Goal: Information Seeking & Learning: Learn about a topic

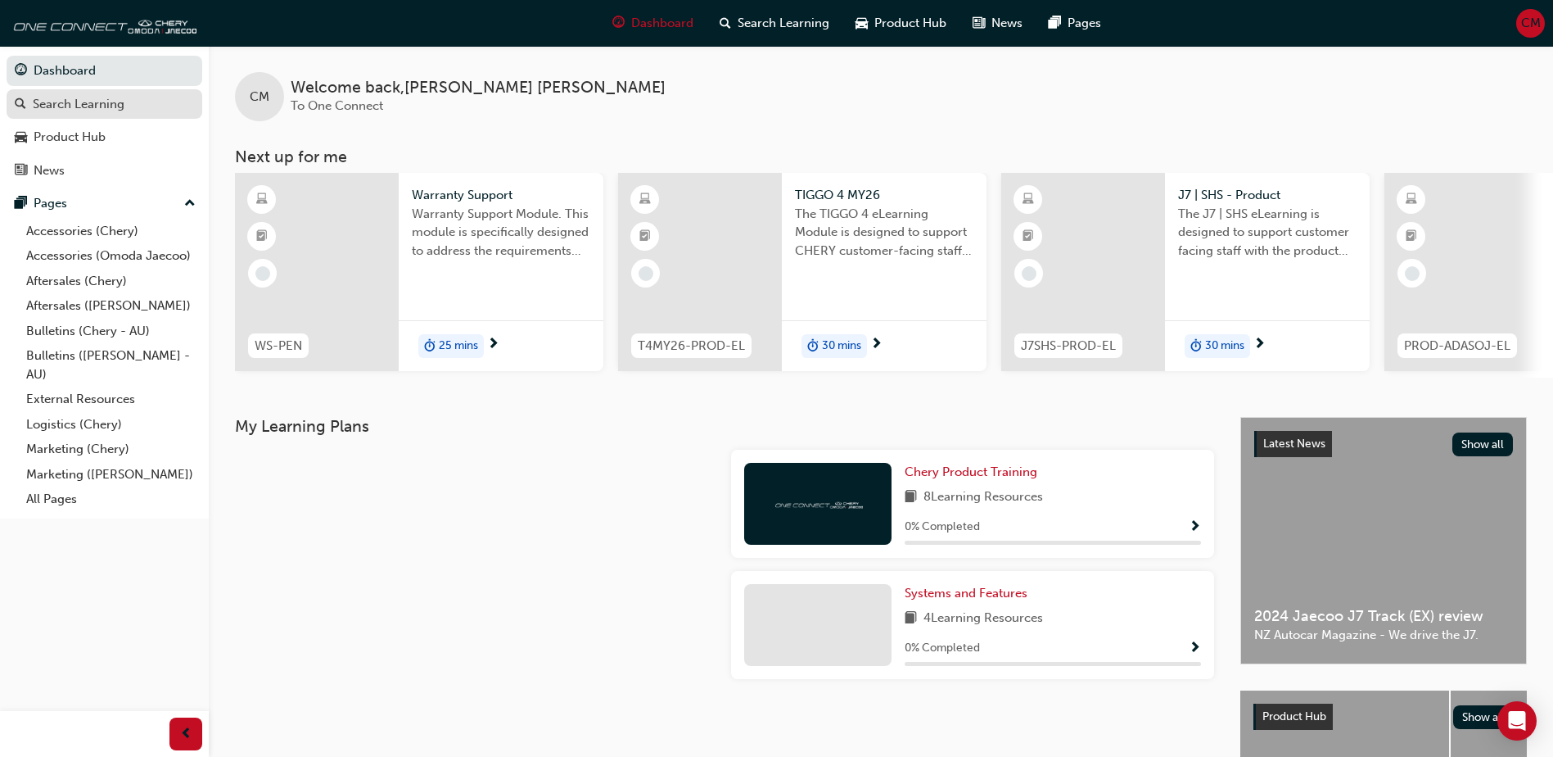
click at [96, 110] on div "Search Learning" at bounding box center [79, 104] width 92 height 19
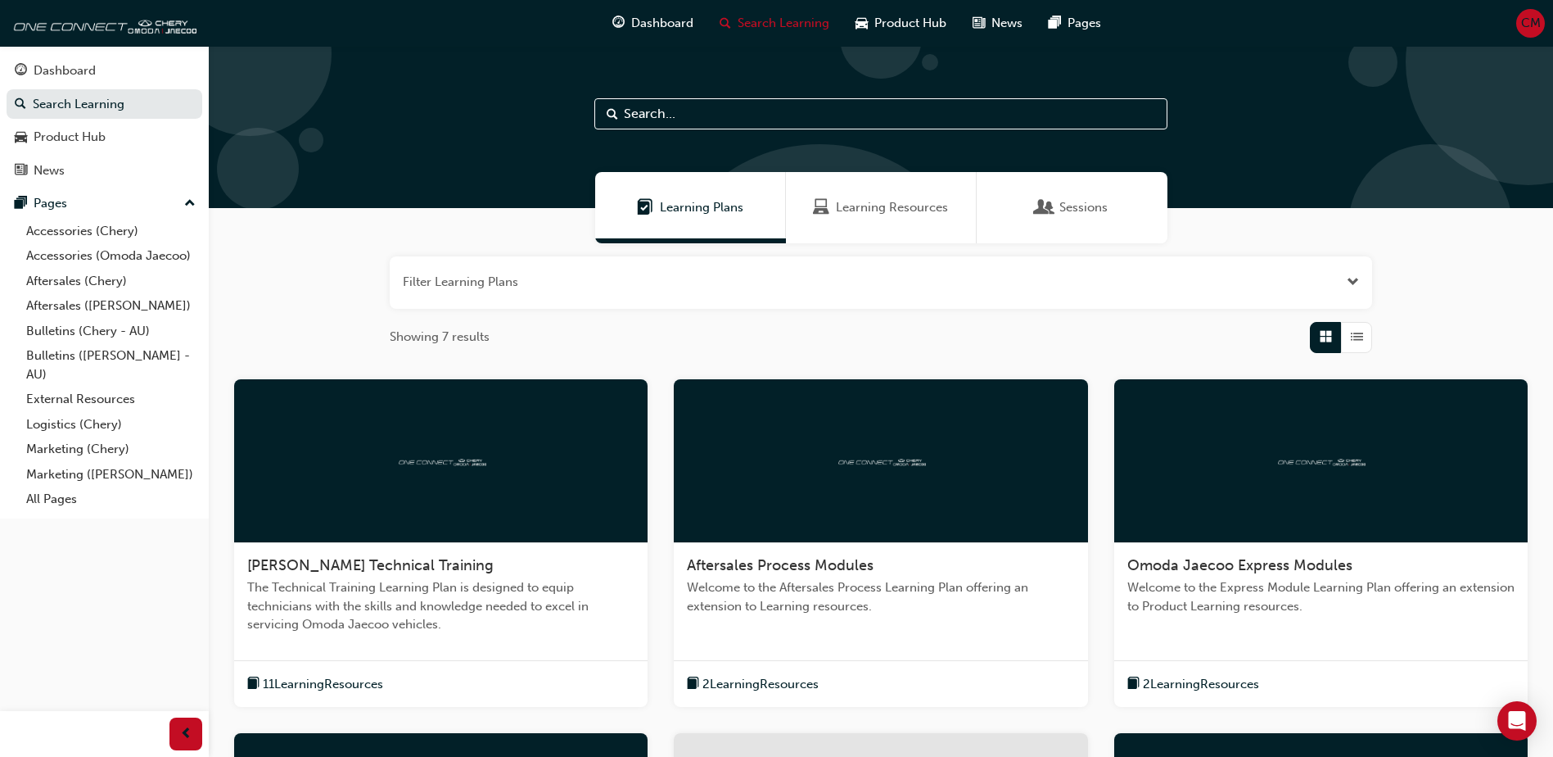
click at [1055, 210] on div "Sessions" at bounding box center [1072, 207] width 71 height 19
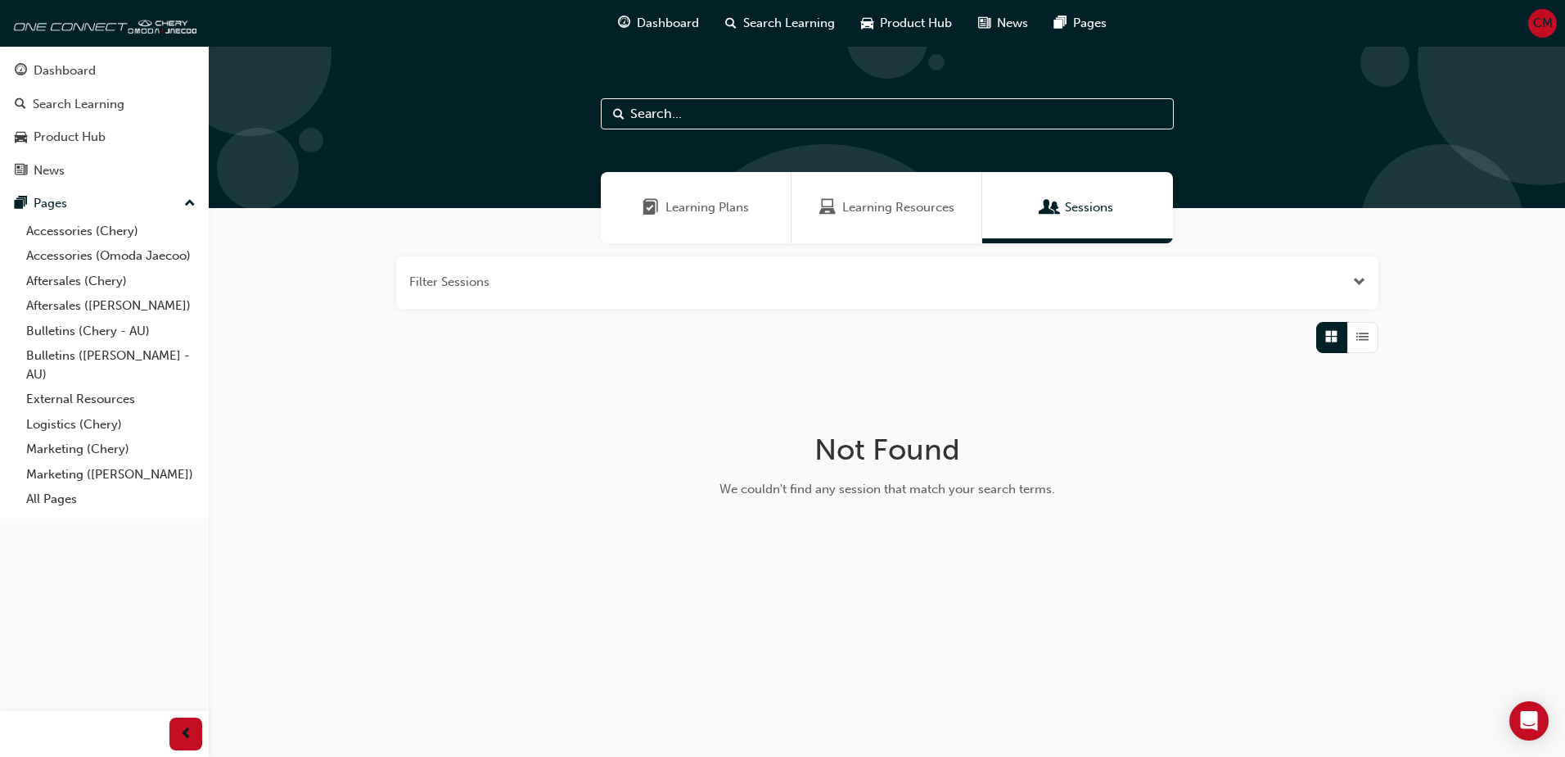
click at [903, 193] on div "Learning Resources" at bounding box center [887, 207] width 191 height 71
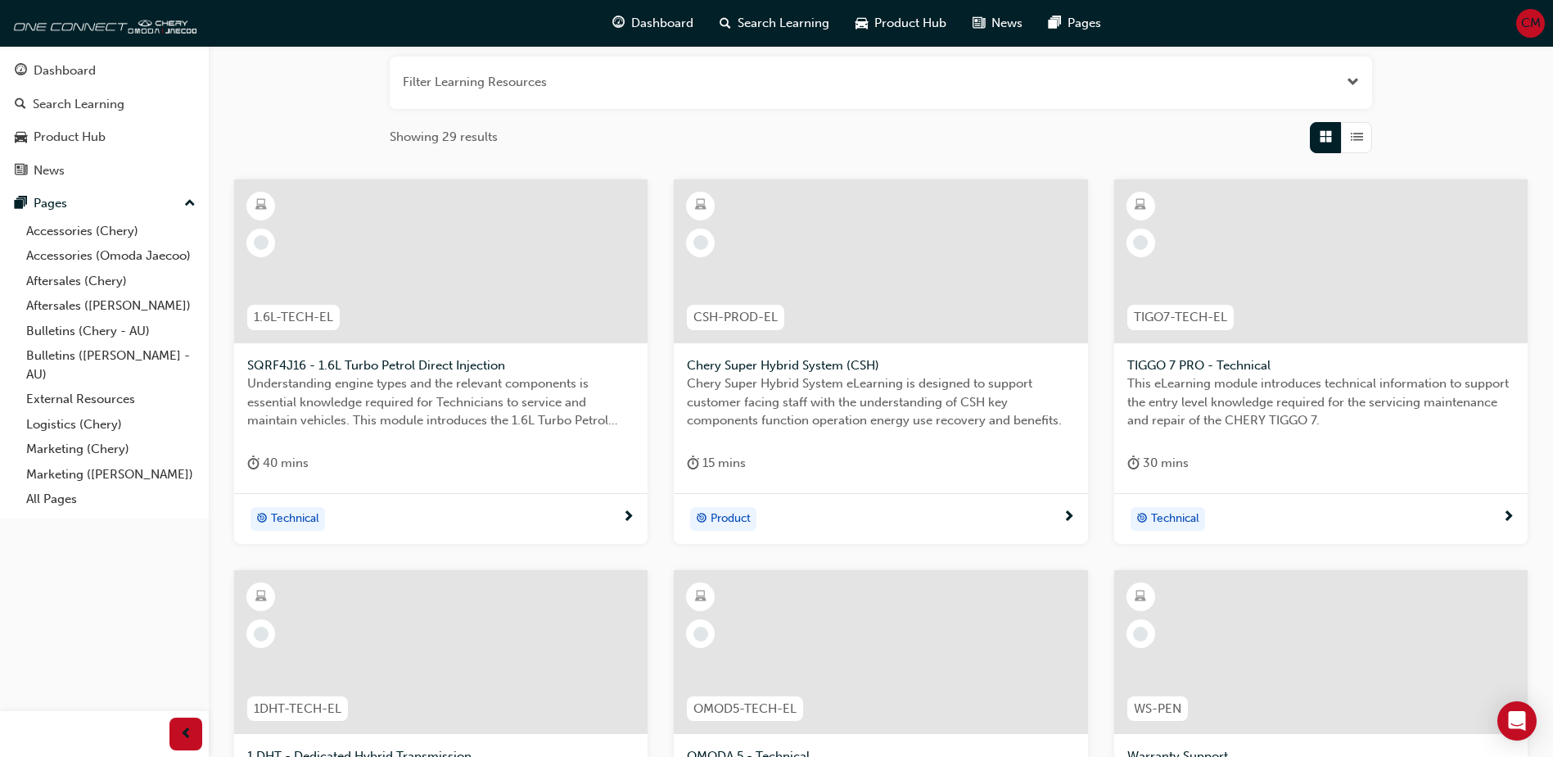
scroll to position [82, 0]
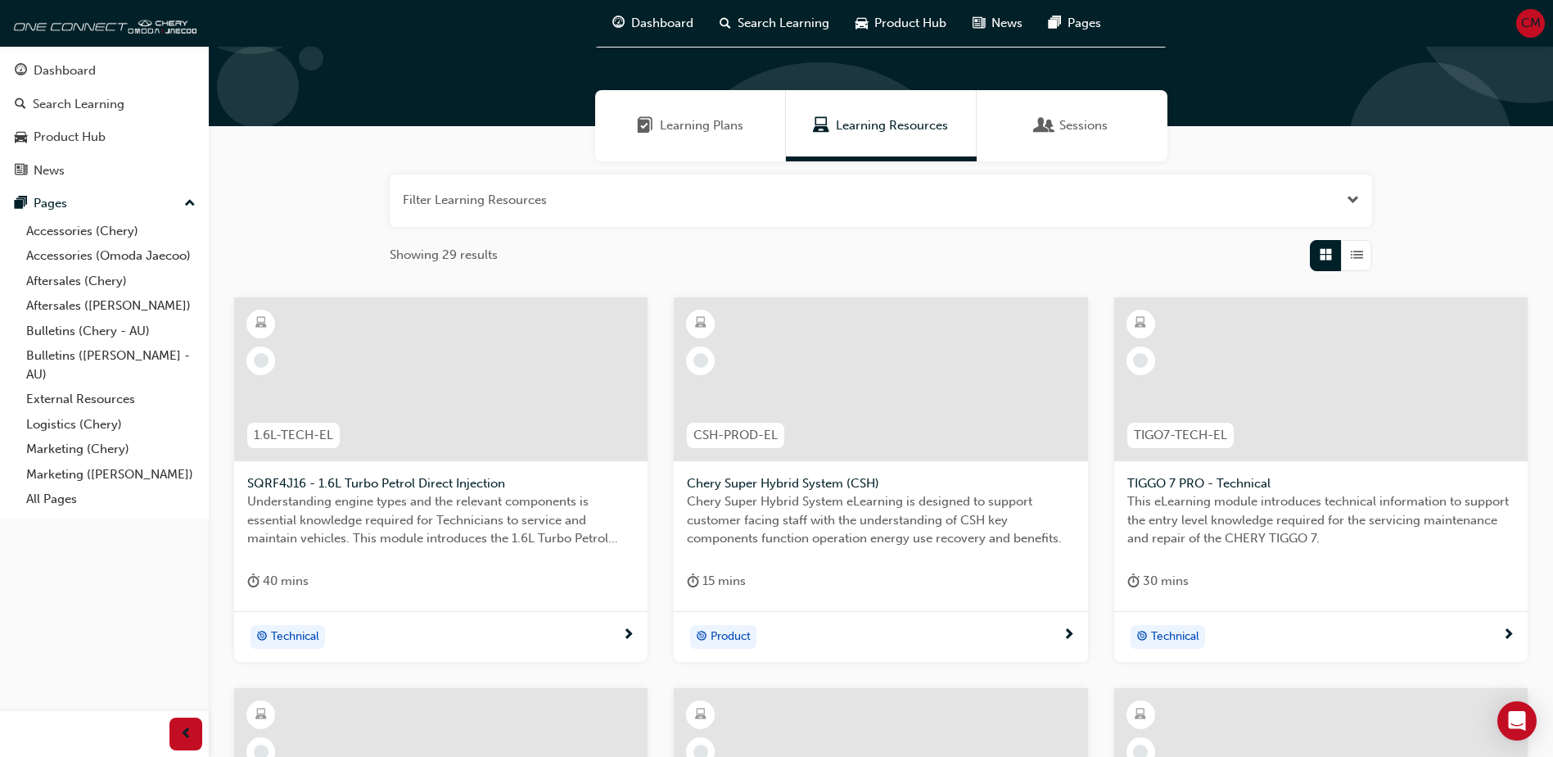
click at [704, 123] on span "Learning Plans" at bounding box center [702, 125] width 84 height 19
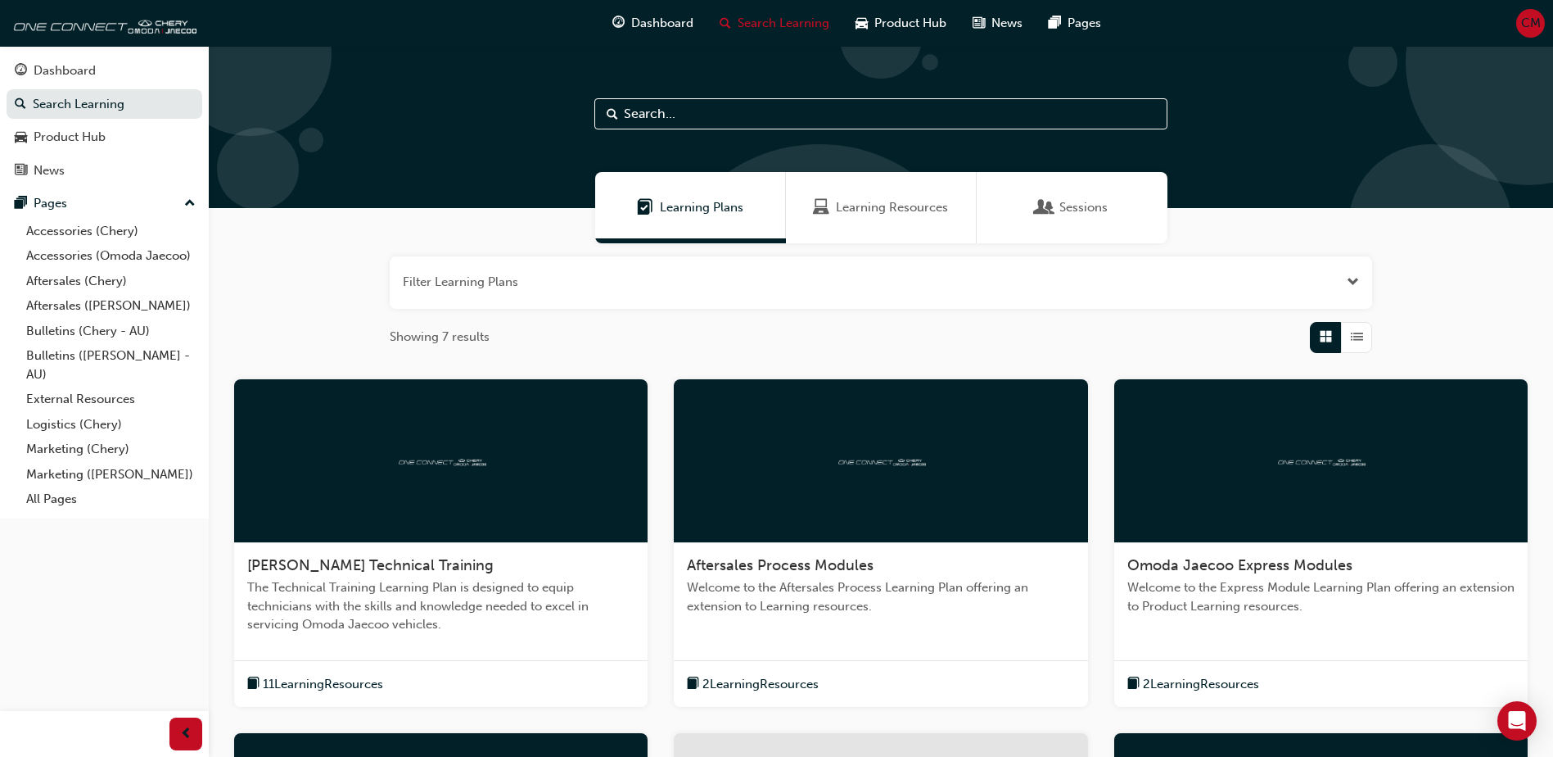
click at [532, 272] on button "button" at bounding box center [881, 282] width 983 height 52
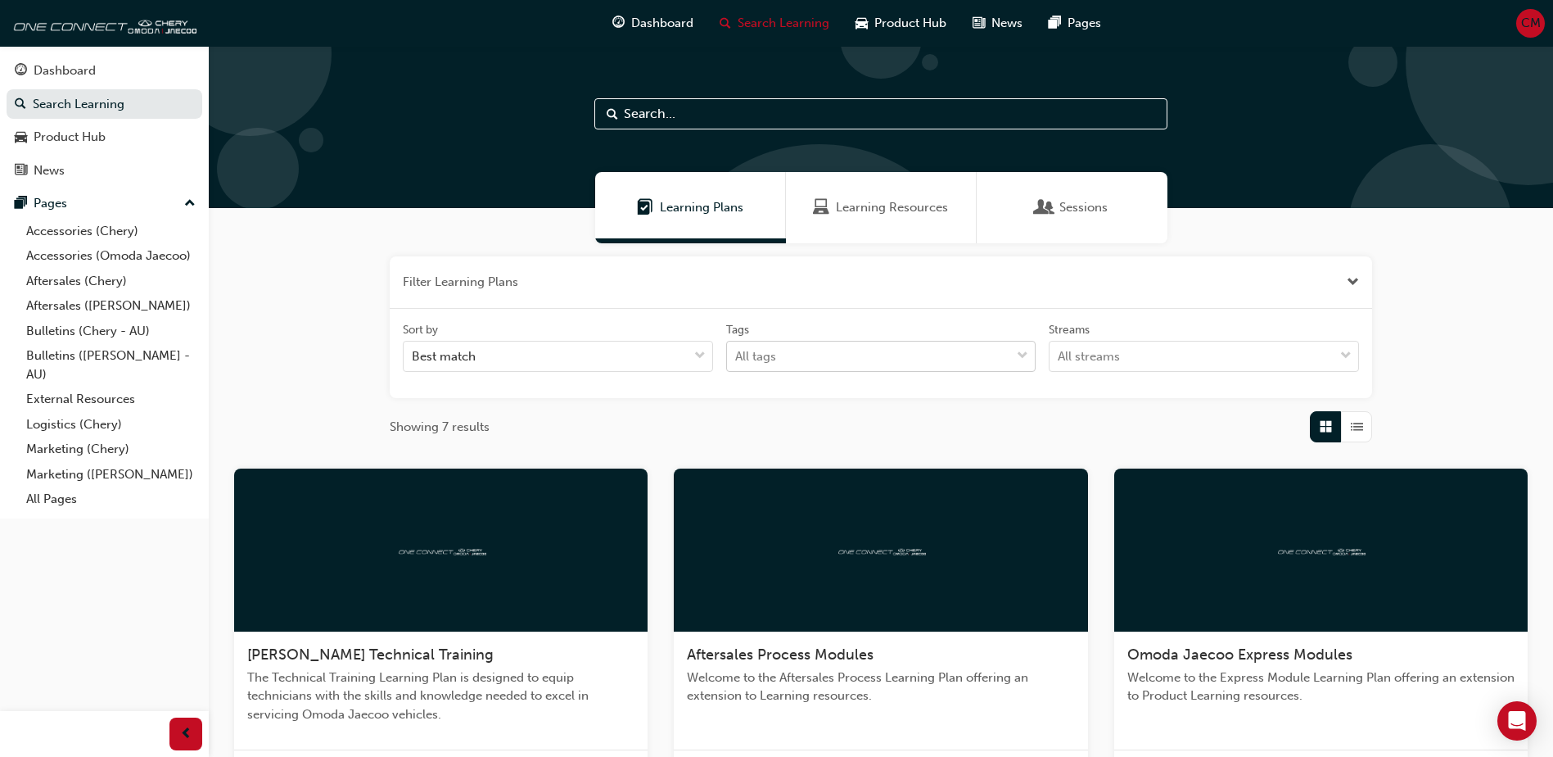
click at [847, 362] on div "All tags" at bounding box center [869, 356] width 284 height 29
click at [737, 362] on input "Tags All tags" at bounding box center [736, 356] width 2 height 14
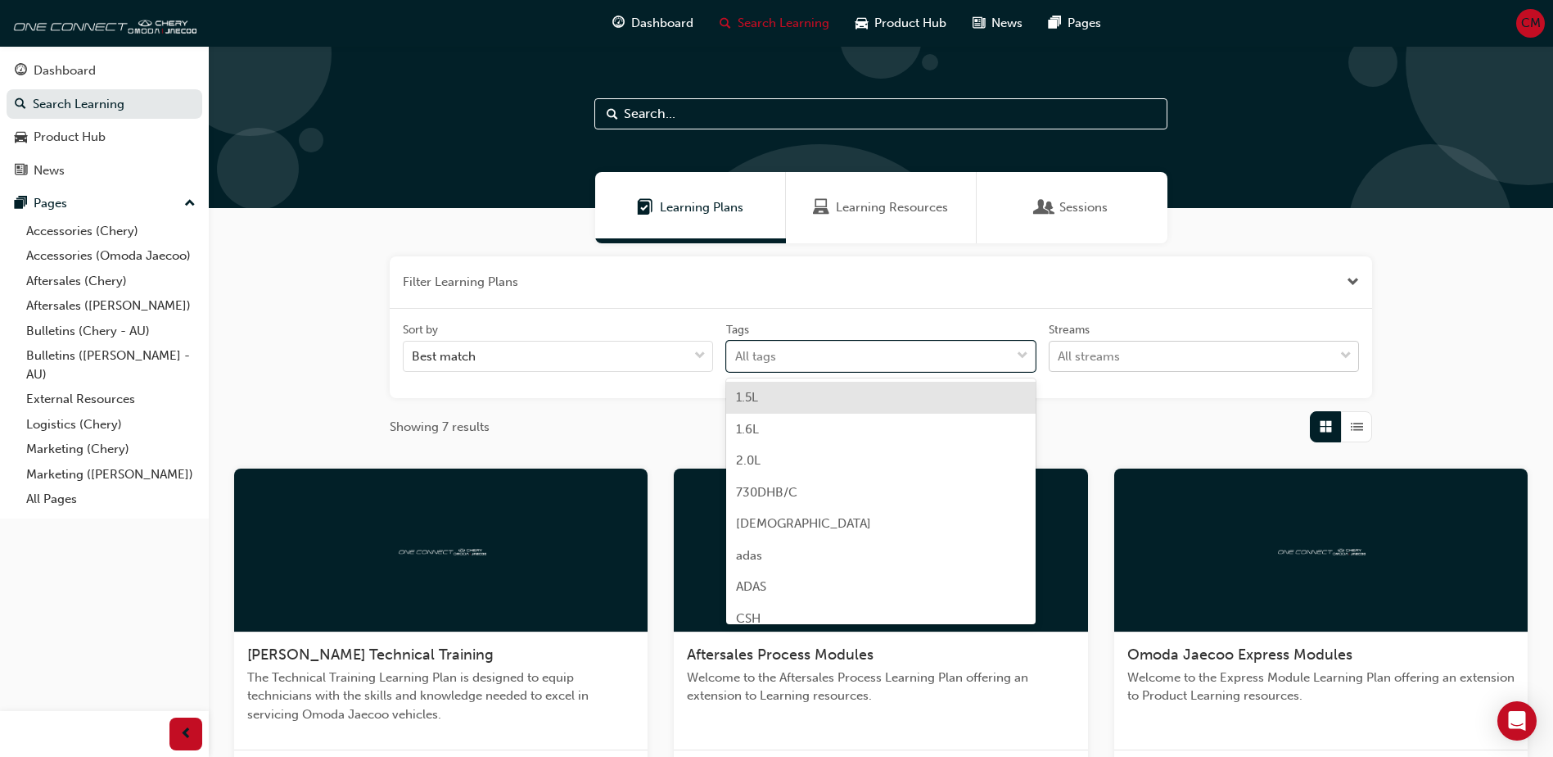
click at [1087, 370] on div "All streams" at bounding box center [1192, 356] width 284 height 29
click at [1059, 363] on input "Streams All streams" at bounding box center [1059, 356] width 2 height 14
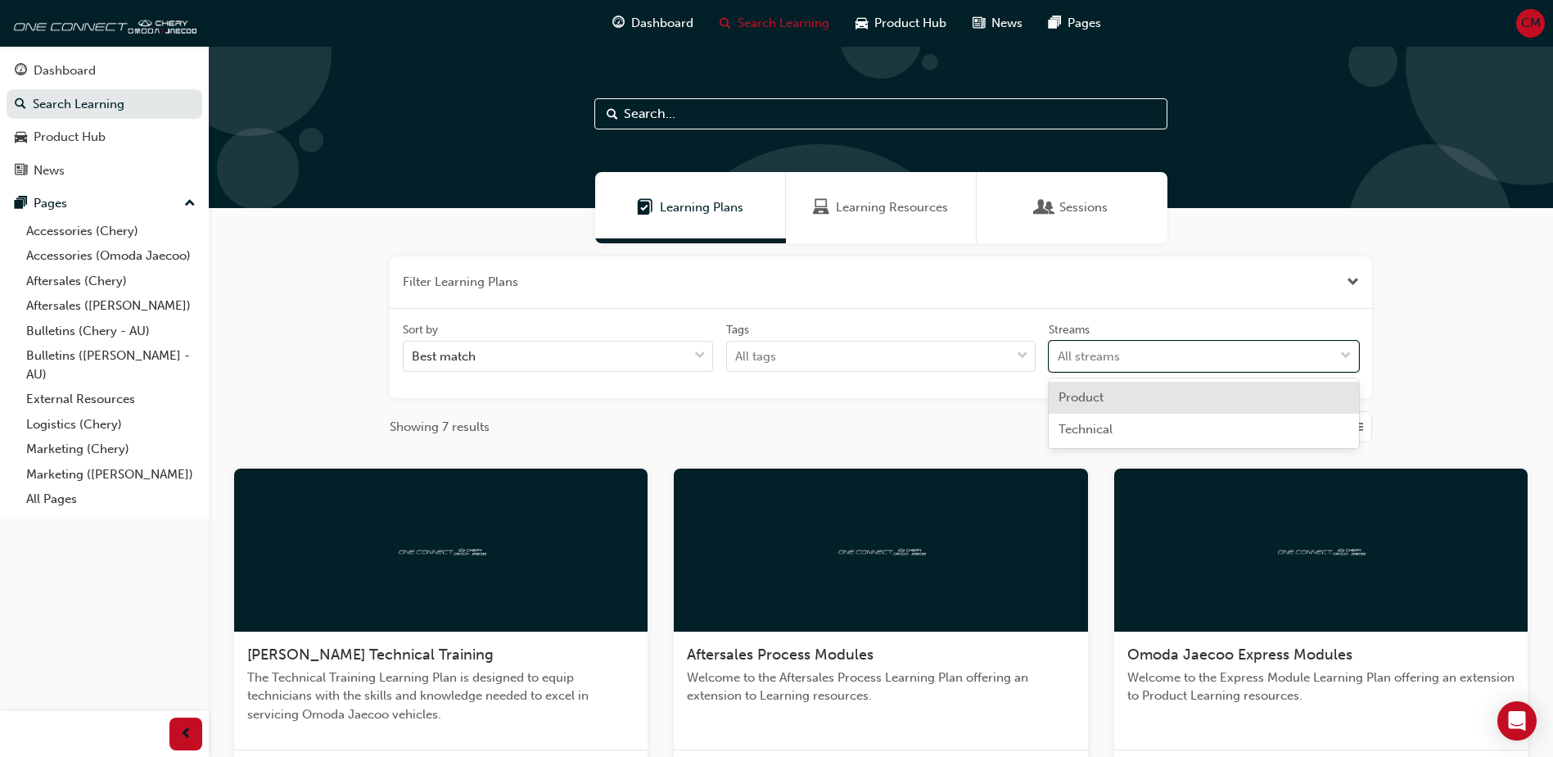
click at [1104, 396] on span "Product" at bounding box center [1081, 397] width 45 height 15
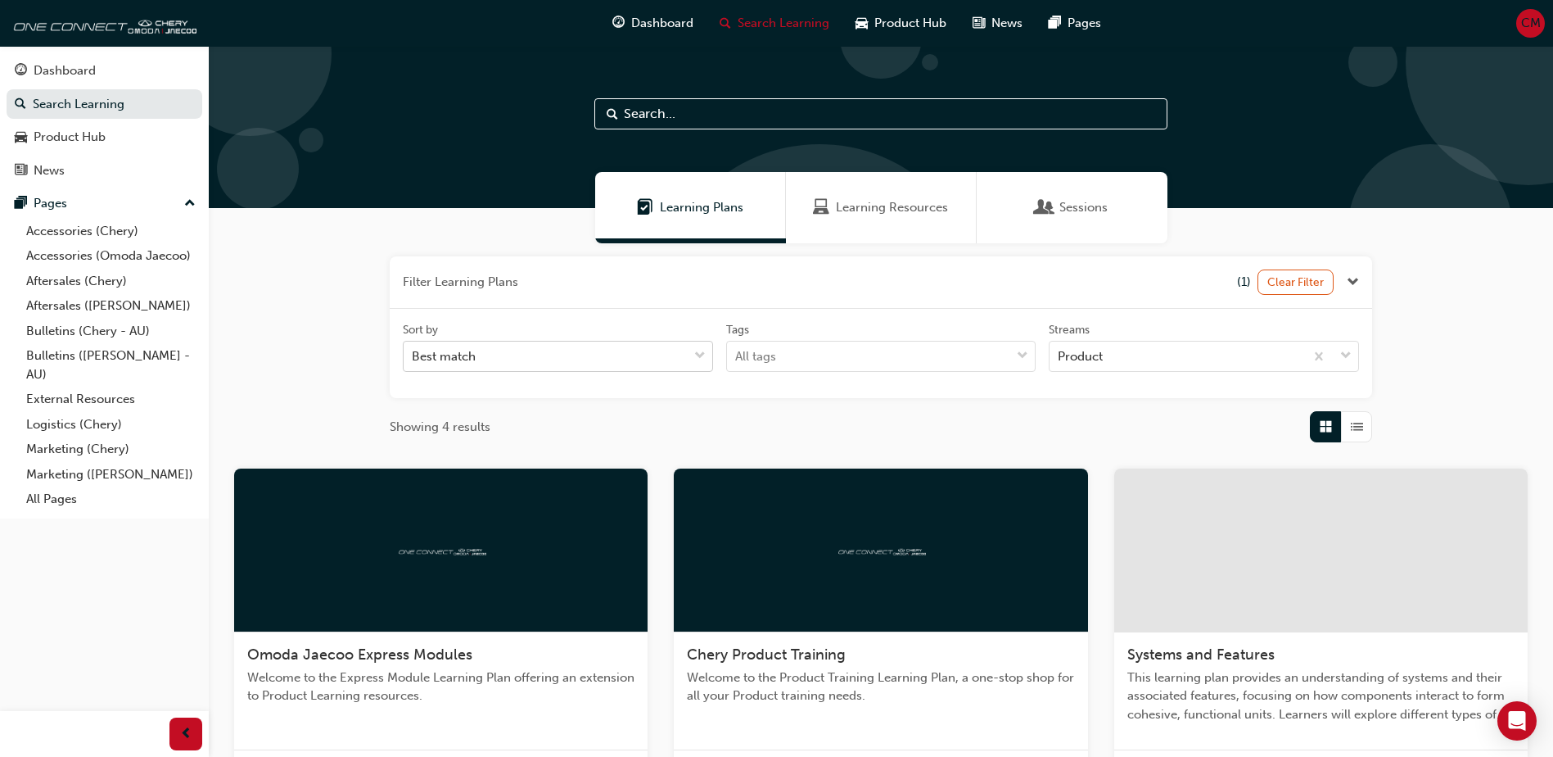
click at [510, 348] on div "Best match" at bounding box center [546, 356] width 284 height 29
click at [413, 349] on input "Sort by Best match" at bounding box center [413, 356] width 2 height 14
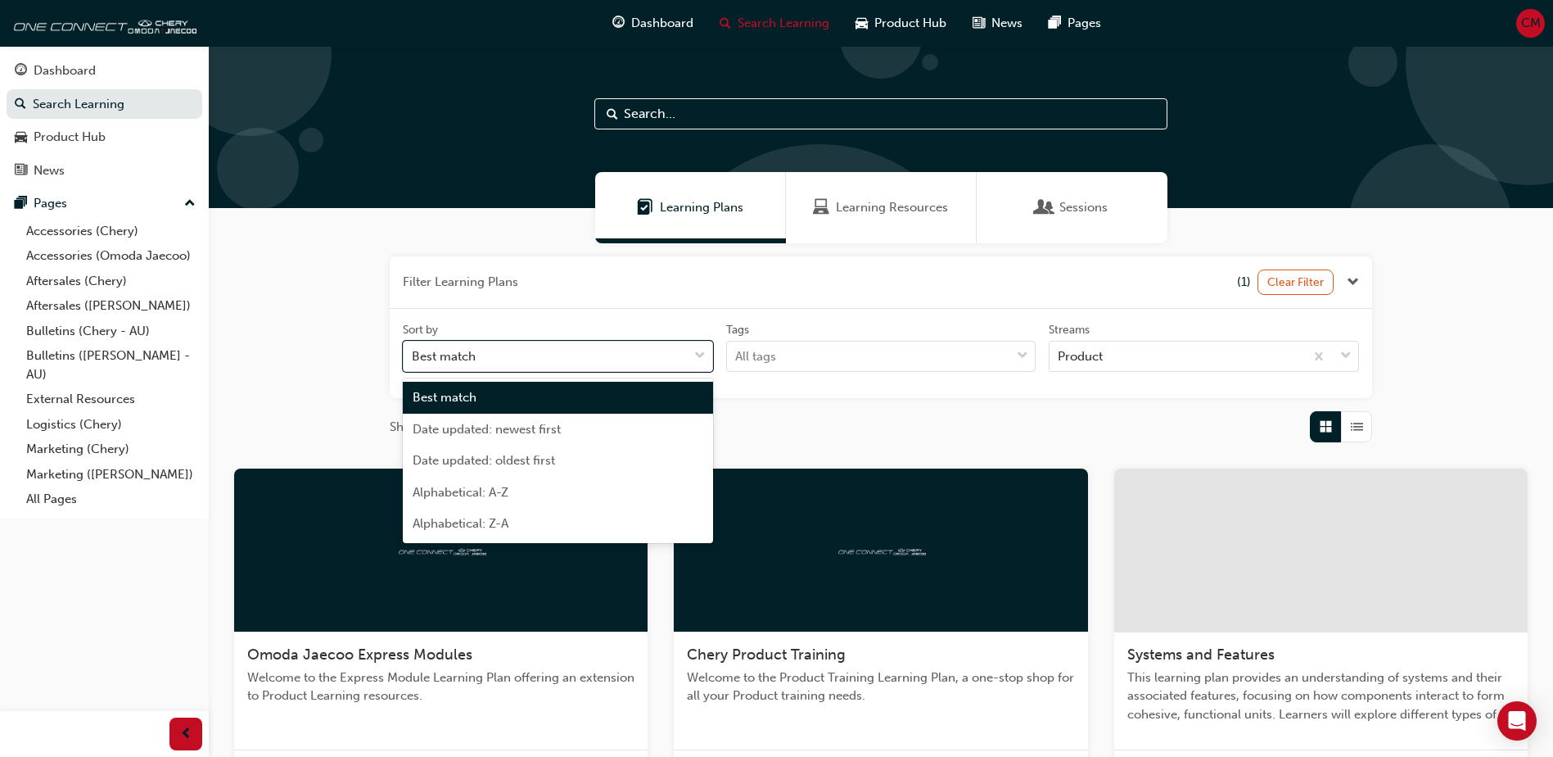
click at [509, 315] on div "Sort by option Best match focused, 1 of 5. 5 results available. Use Up and Down…" at bounding box center [881, 354] width 983 height 90
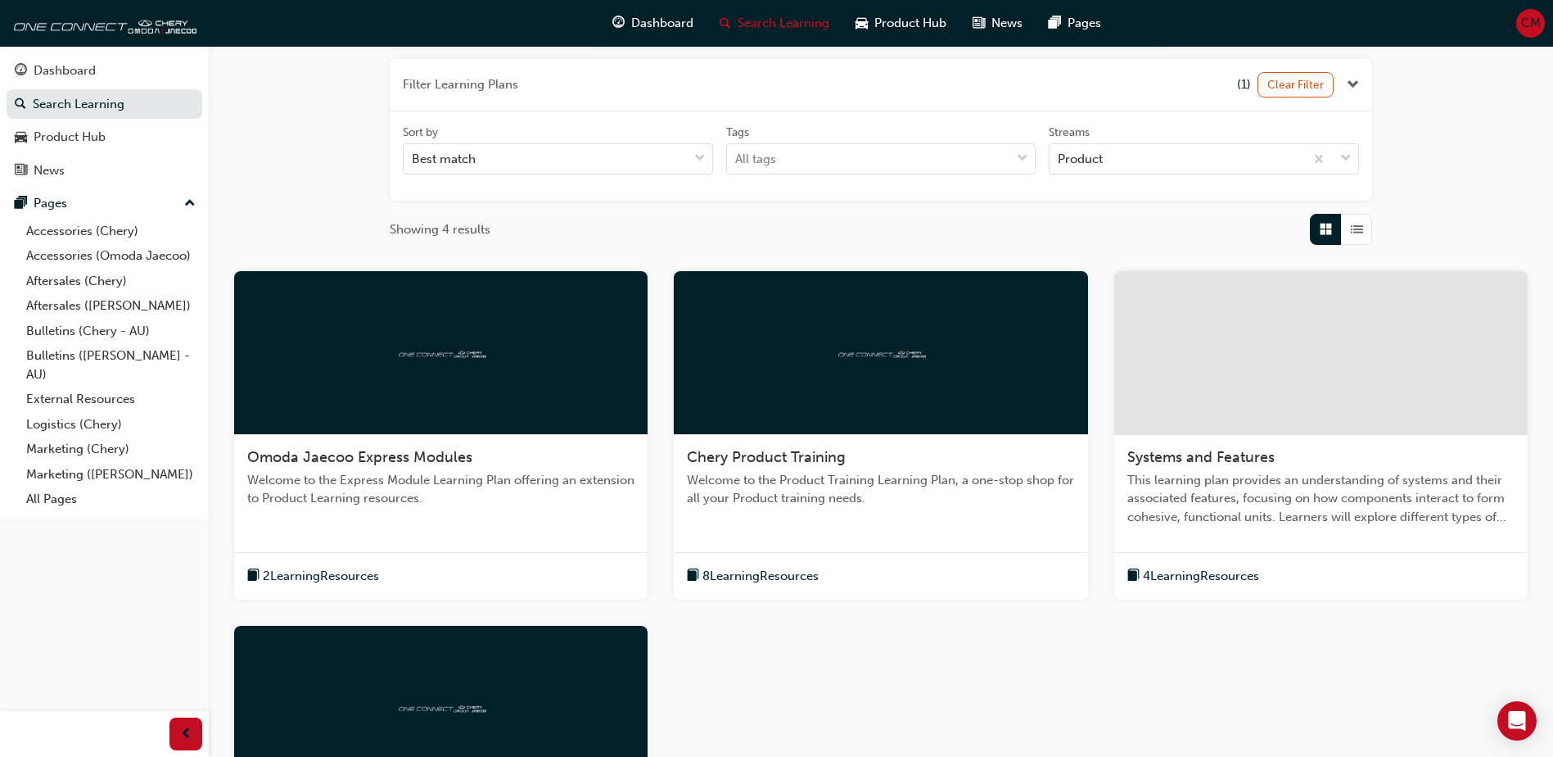
scroll to position [246, 0]
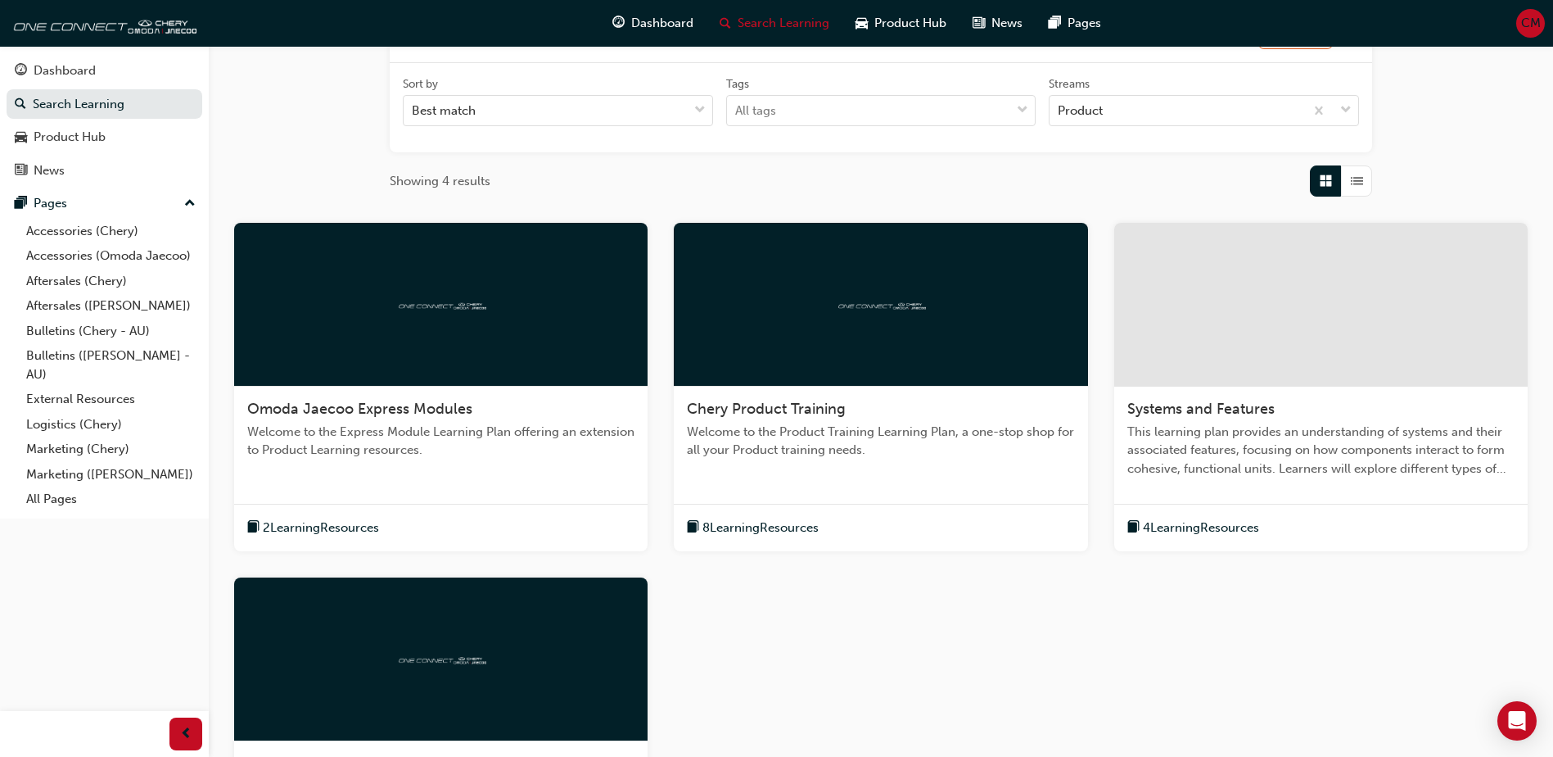
click at [325, 475] on div "Omoda Jaecoo Express Modules Welcome to the Express Module Learning Plan offeri…" at bounding box center [440, 435] width 413 height 99
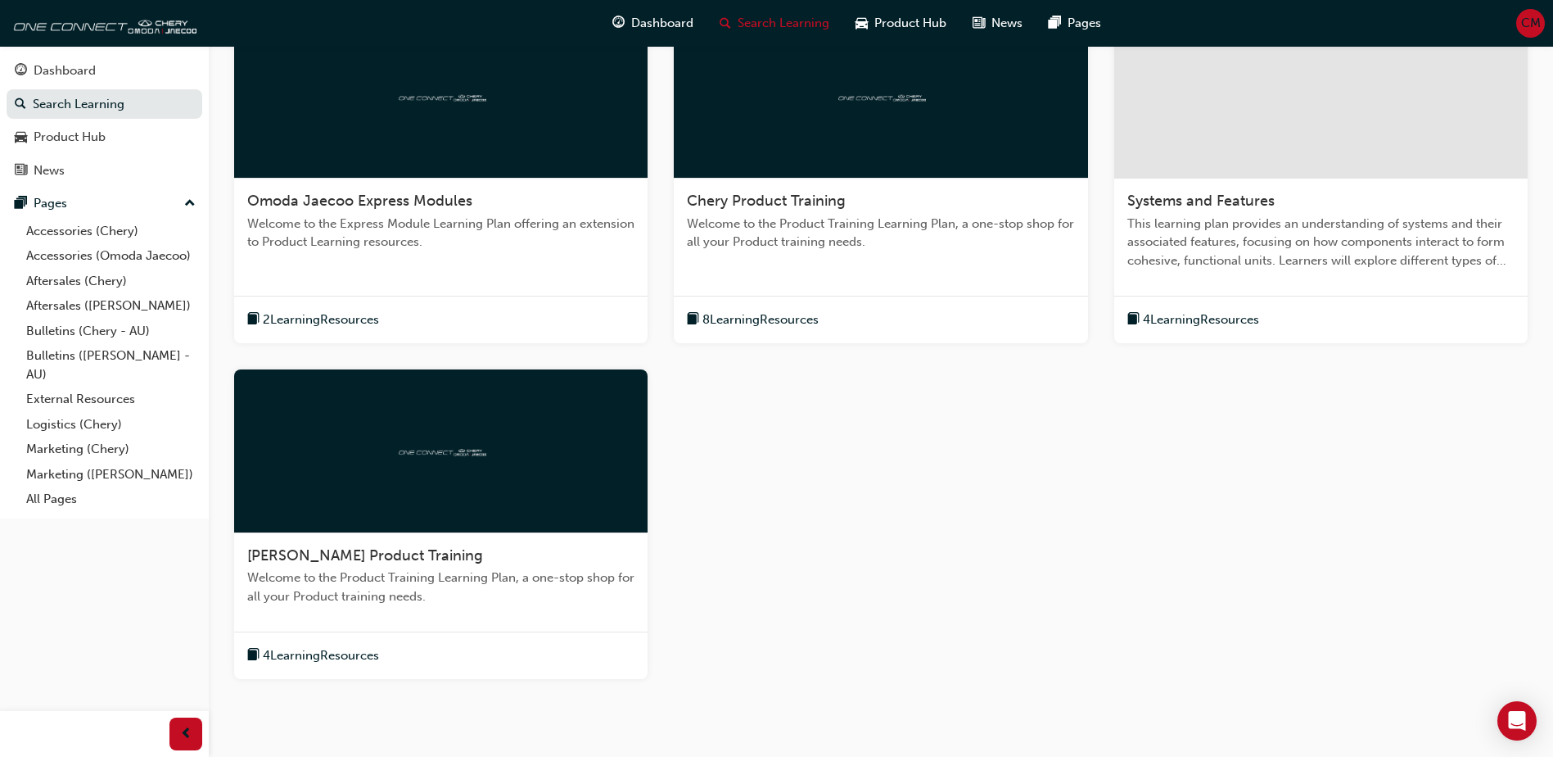
scroll to position [482, 0]
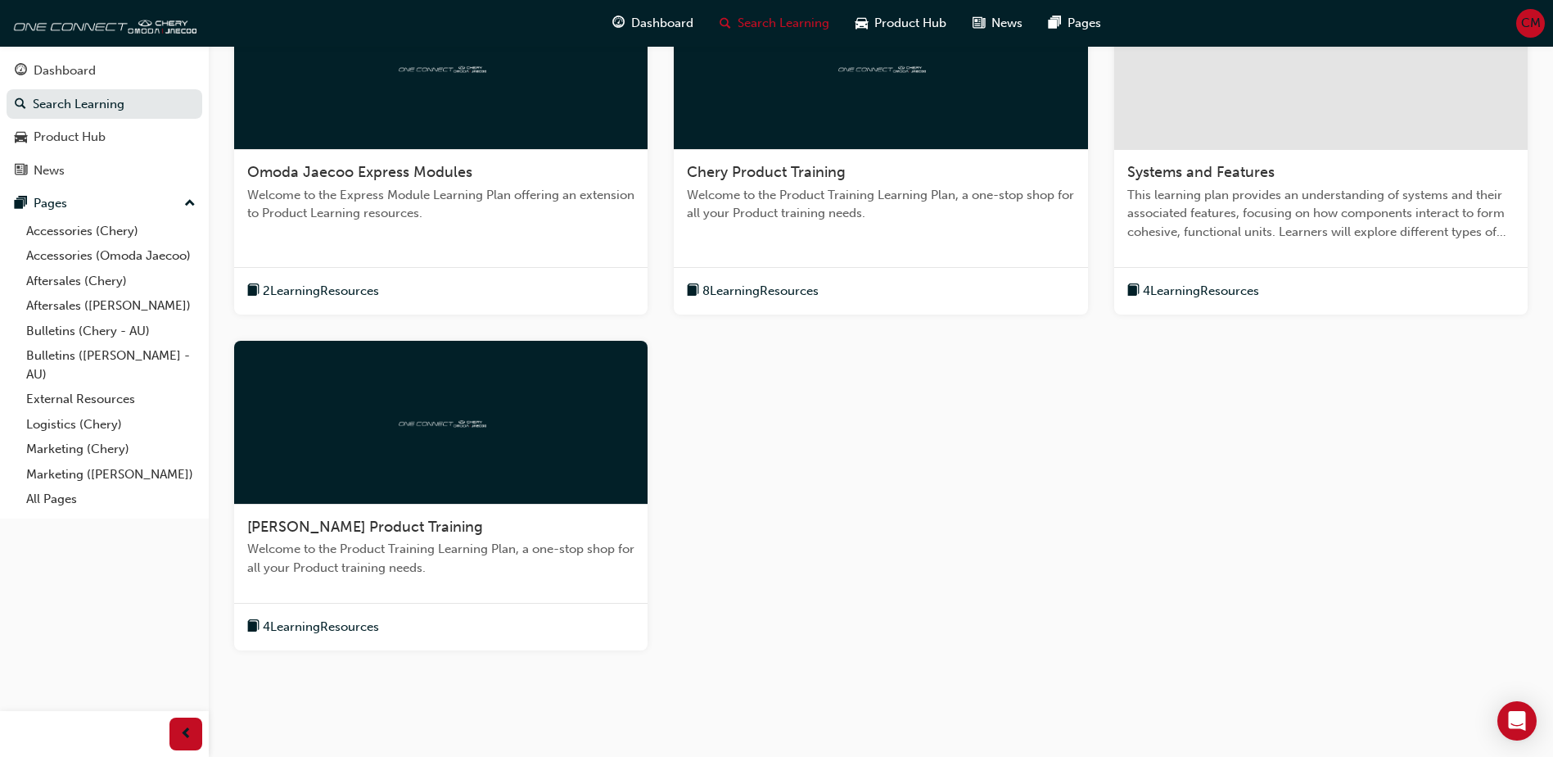
click at [277, 621] on span "4 Learning Resources" at bounding box center [321, 626] width 116 height 19
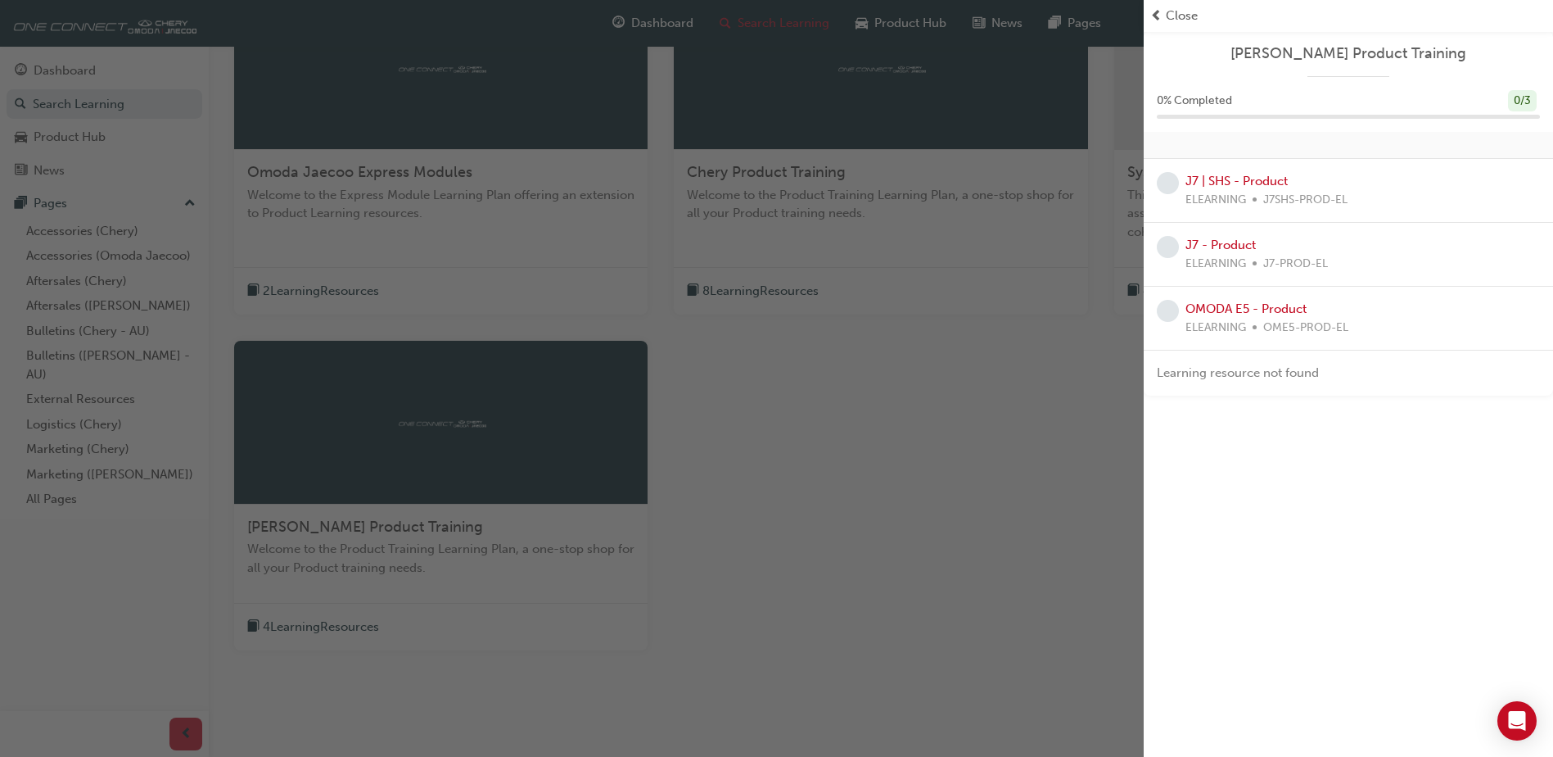
click at [1175, 10] on span "Close" at bounding box center [1182, 16] width 32 height 19
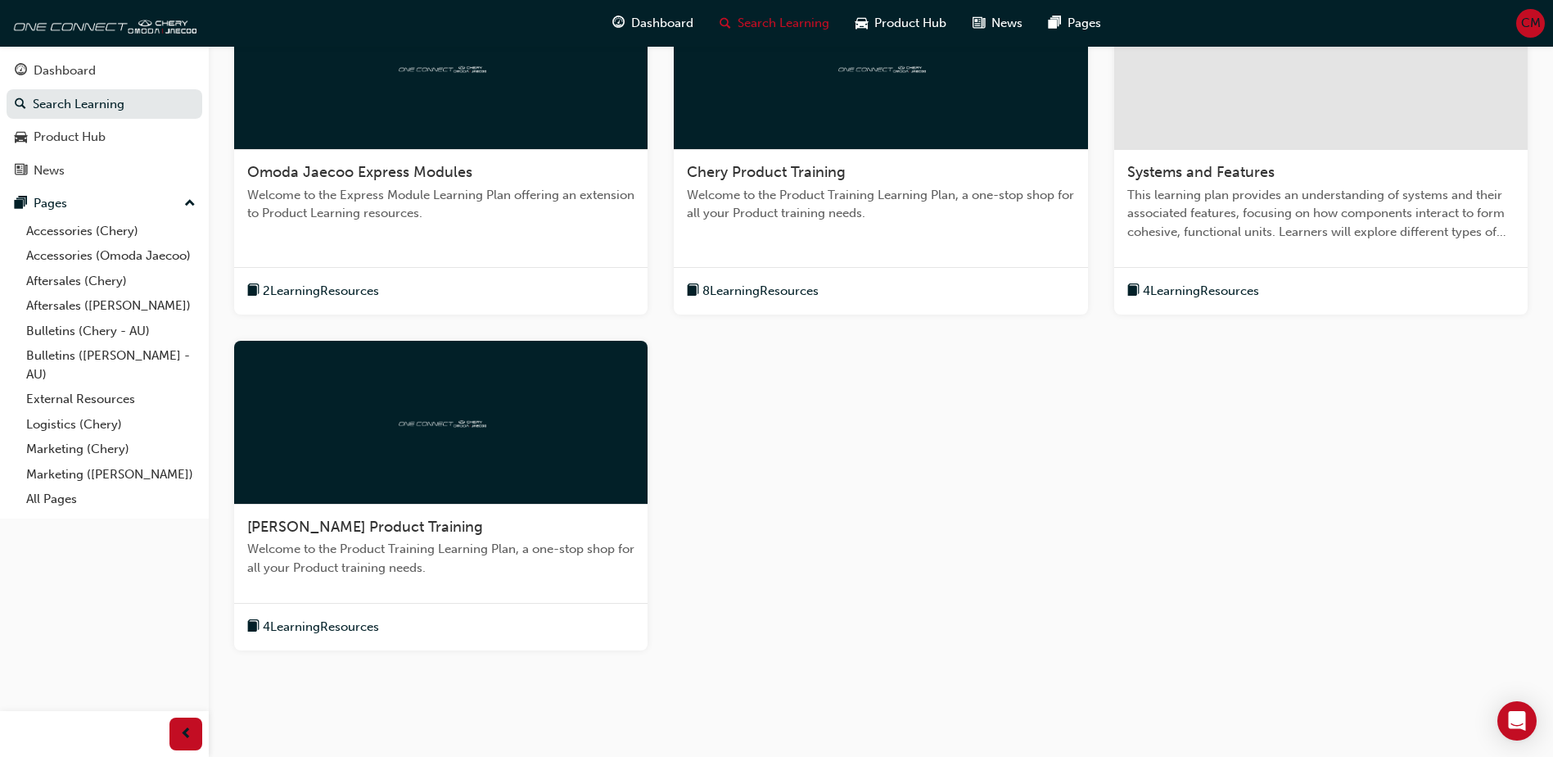
click at [1181, 290] on span "4 Learning Resources" at bounding box center [1201, 291] width 116 height 19
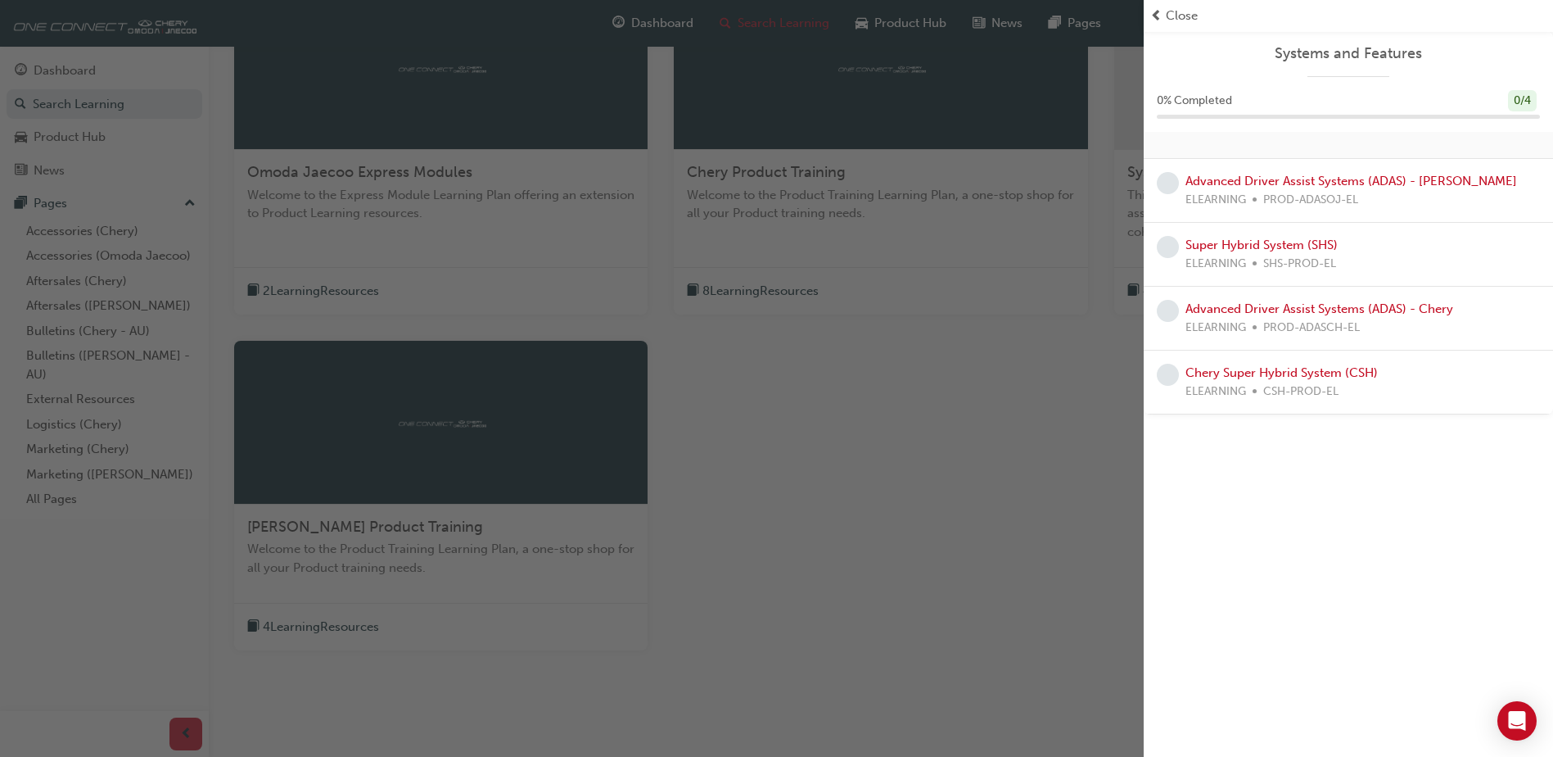
click at [1170, 16] on span "Close" at bounding box center [1182, 16] width 32 height 19
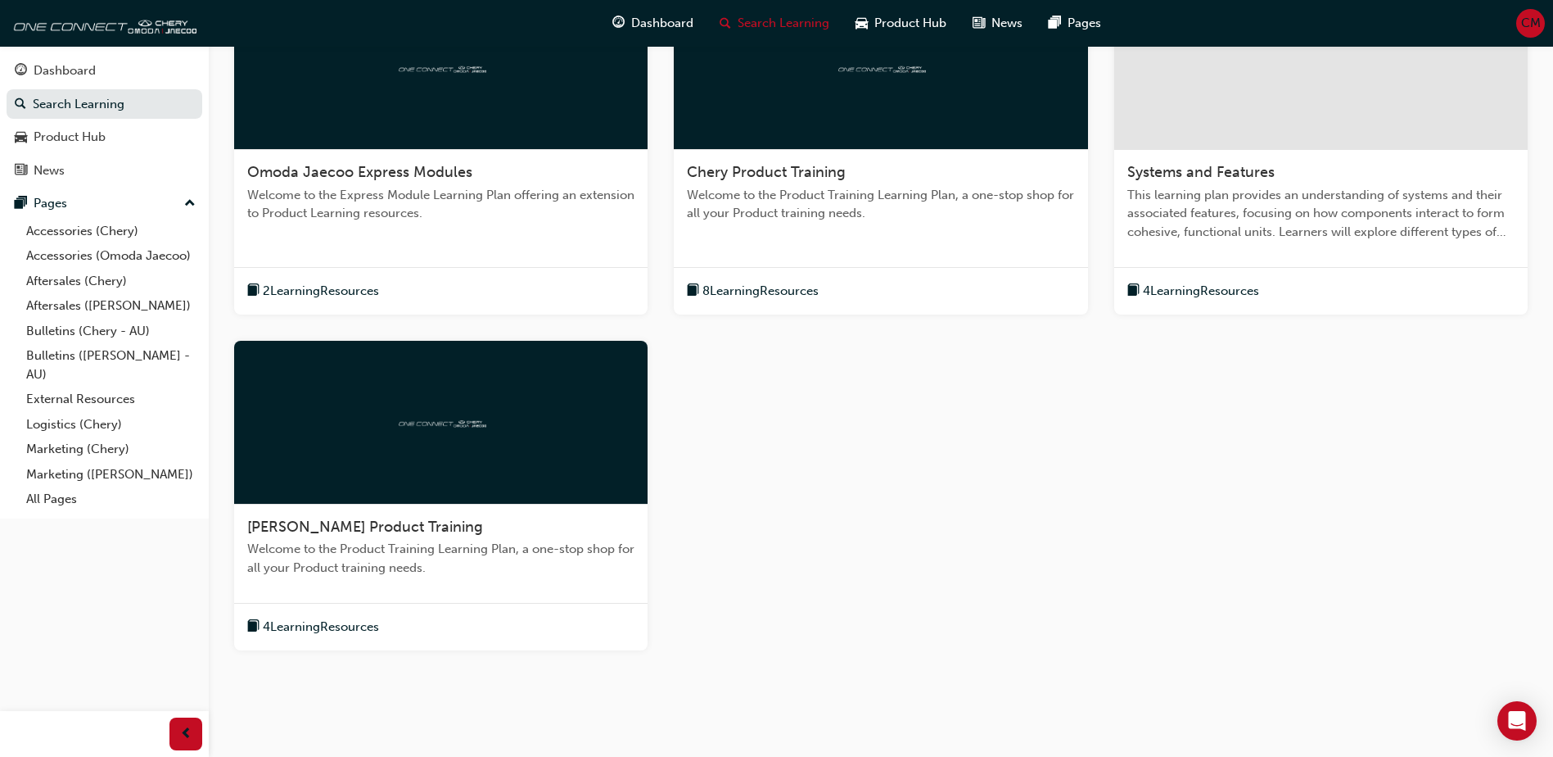
click at [702, 295] on div "8 Learning Resources" at bounding box center [753, 291] width 132 height 20
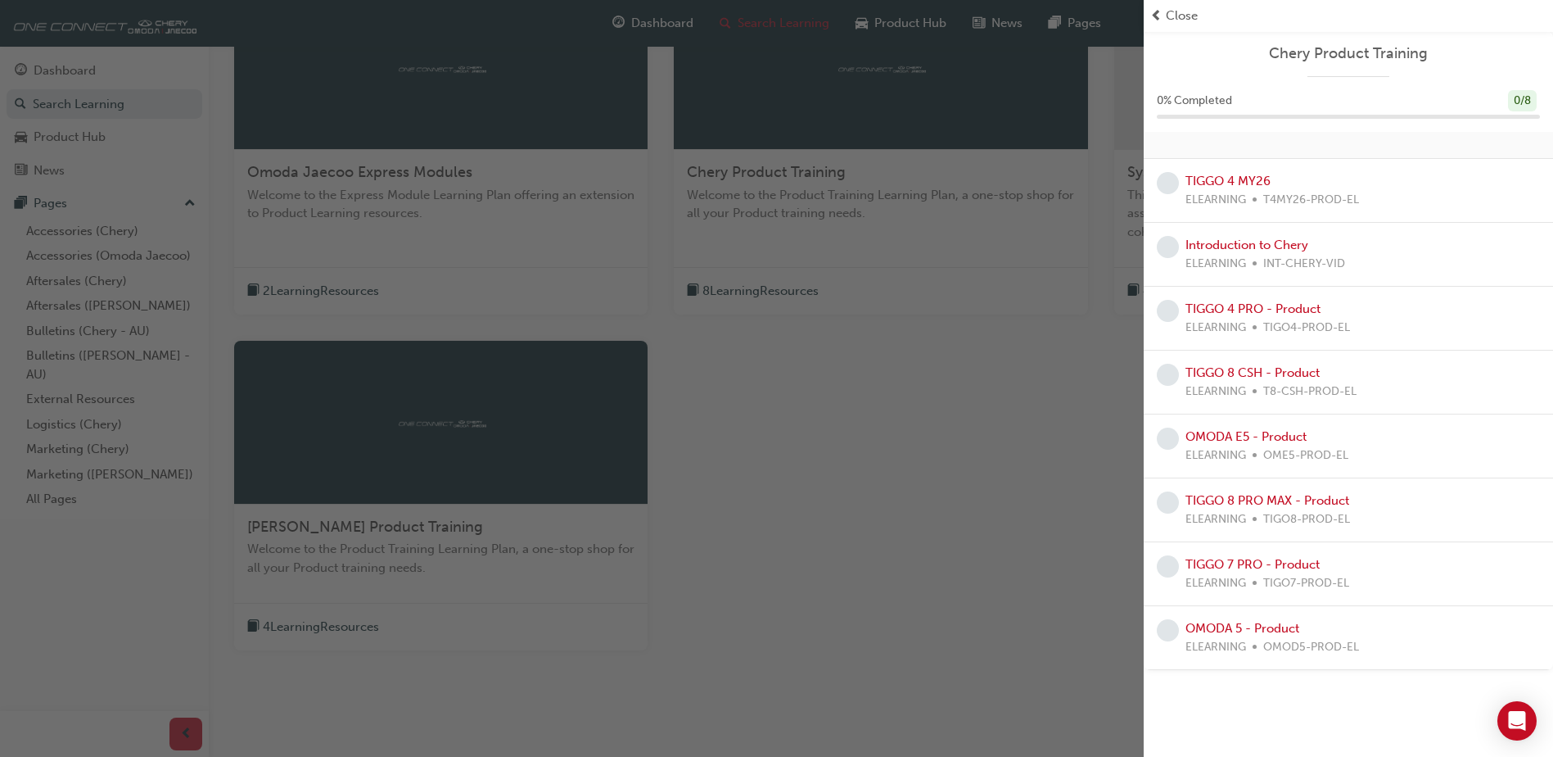
click at [1172, 18] on span "Close" at bounding box center [1182, 16] width 32 height 19
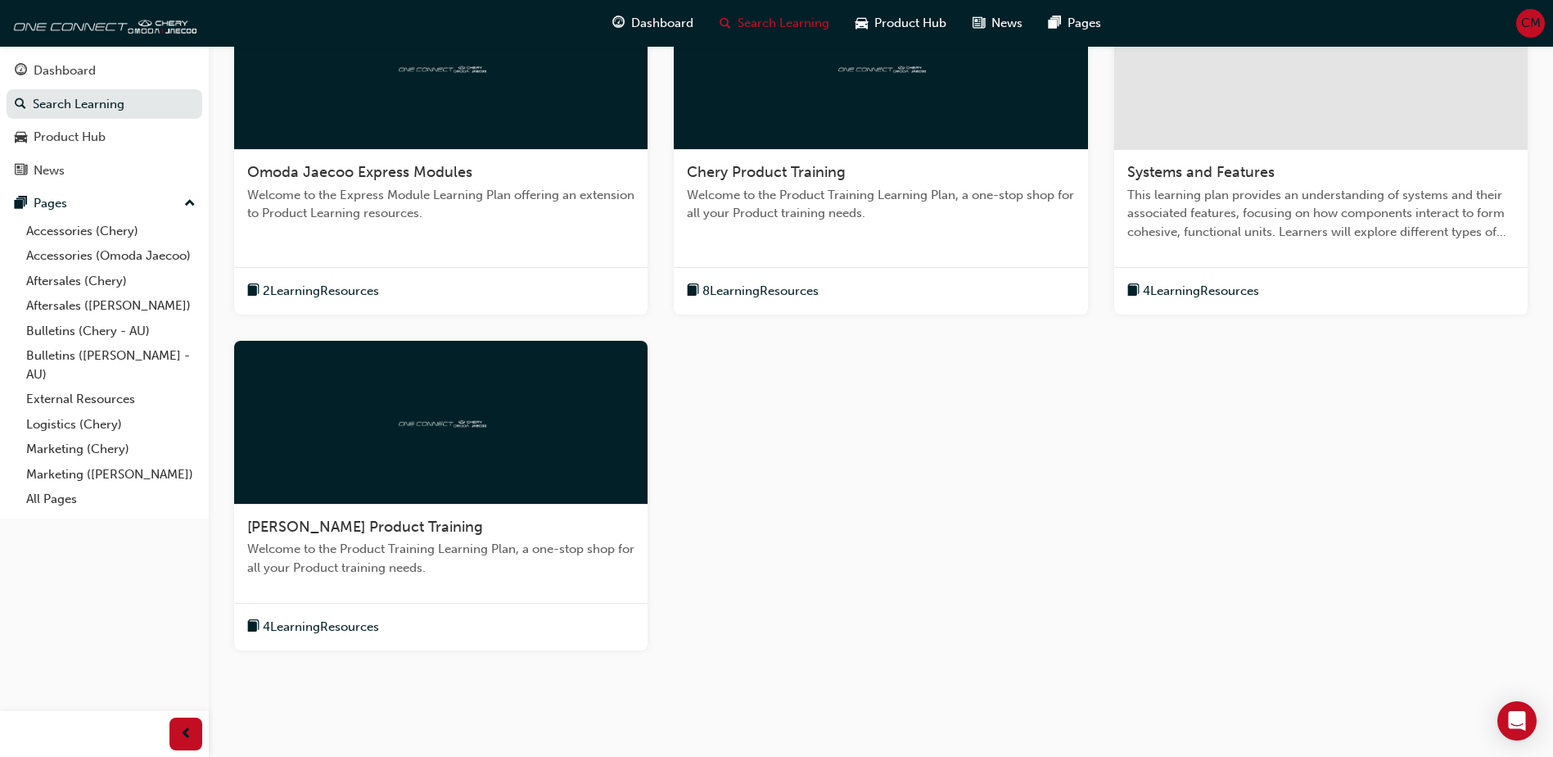
click at [296, 292] on span "2 Learning Resources" at bounding box center [321, 291] width 116 height 19
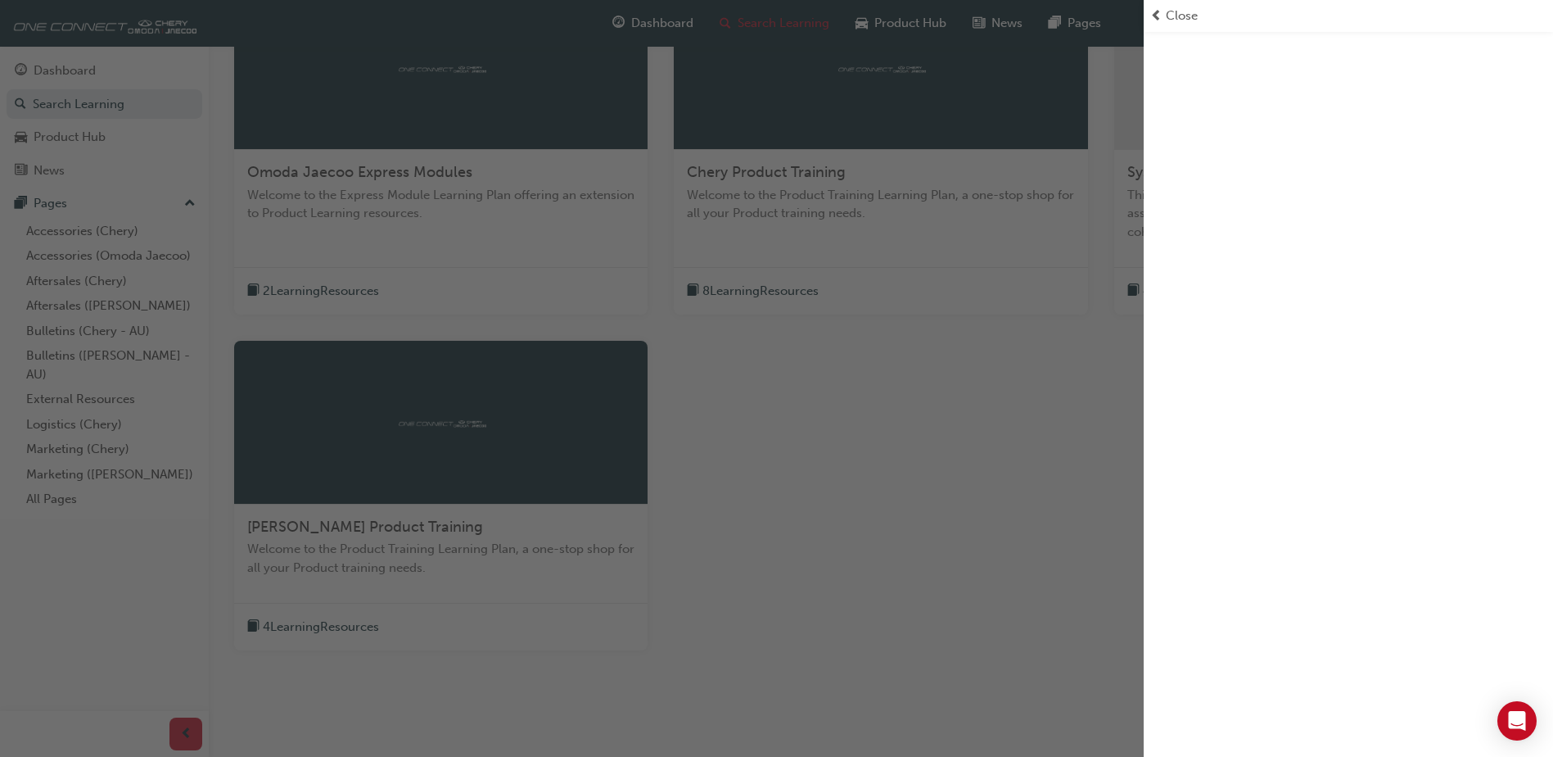
click at [1180, 17] on span "Close" at bounding box center [1182, 16] width 32 height 19
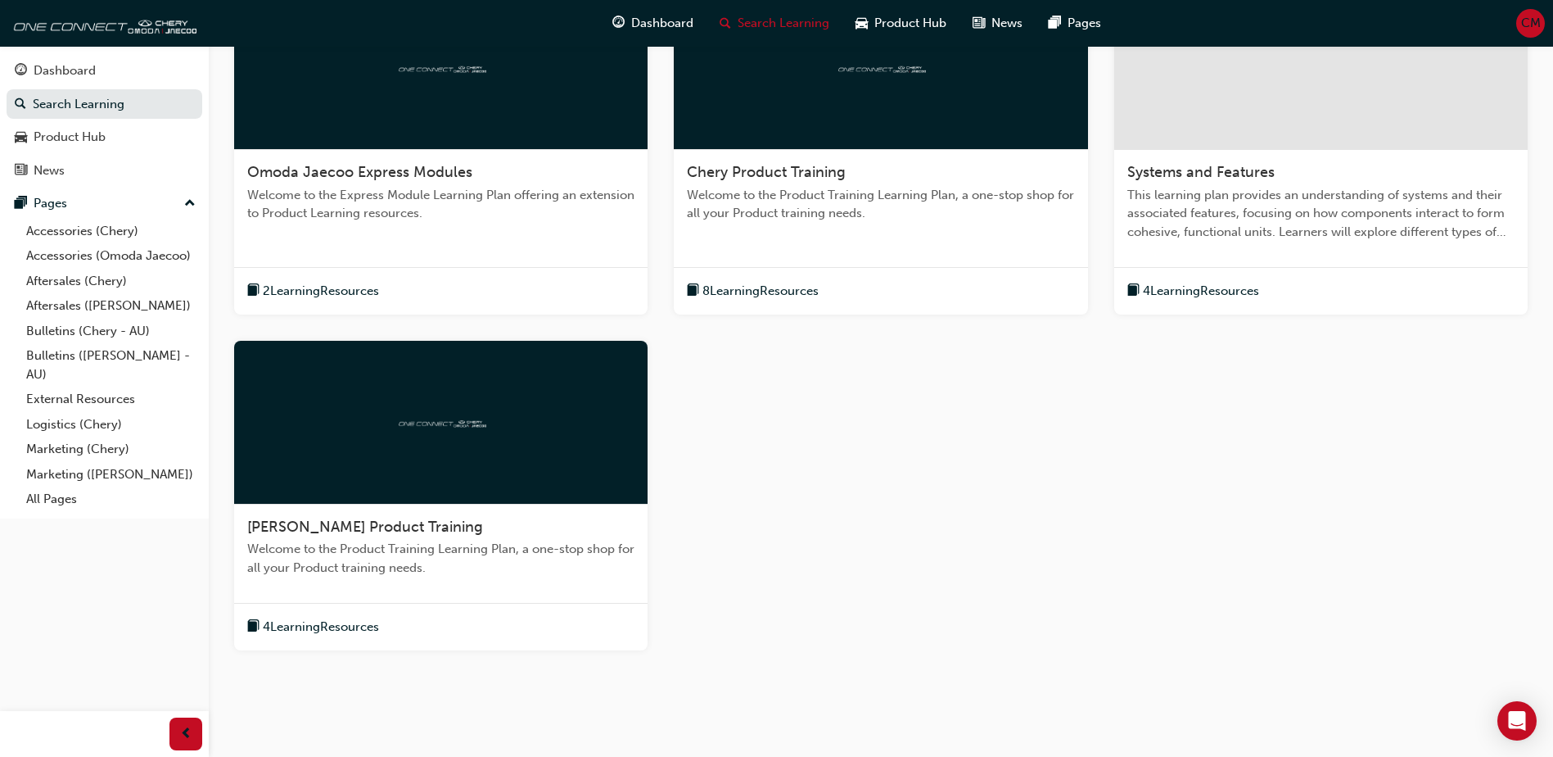
click at [812, 284] on span "8 Learning Resources" at bounding box center [761, 291] width 116 height 19
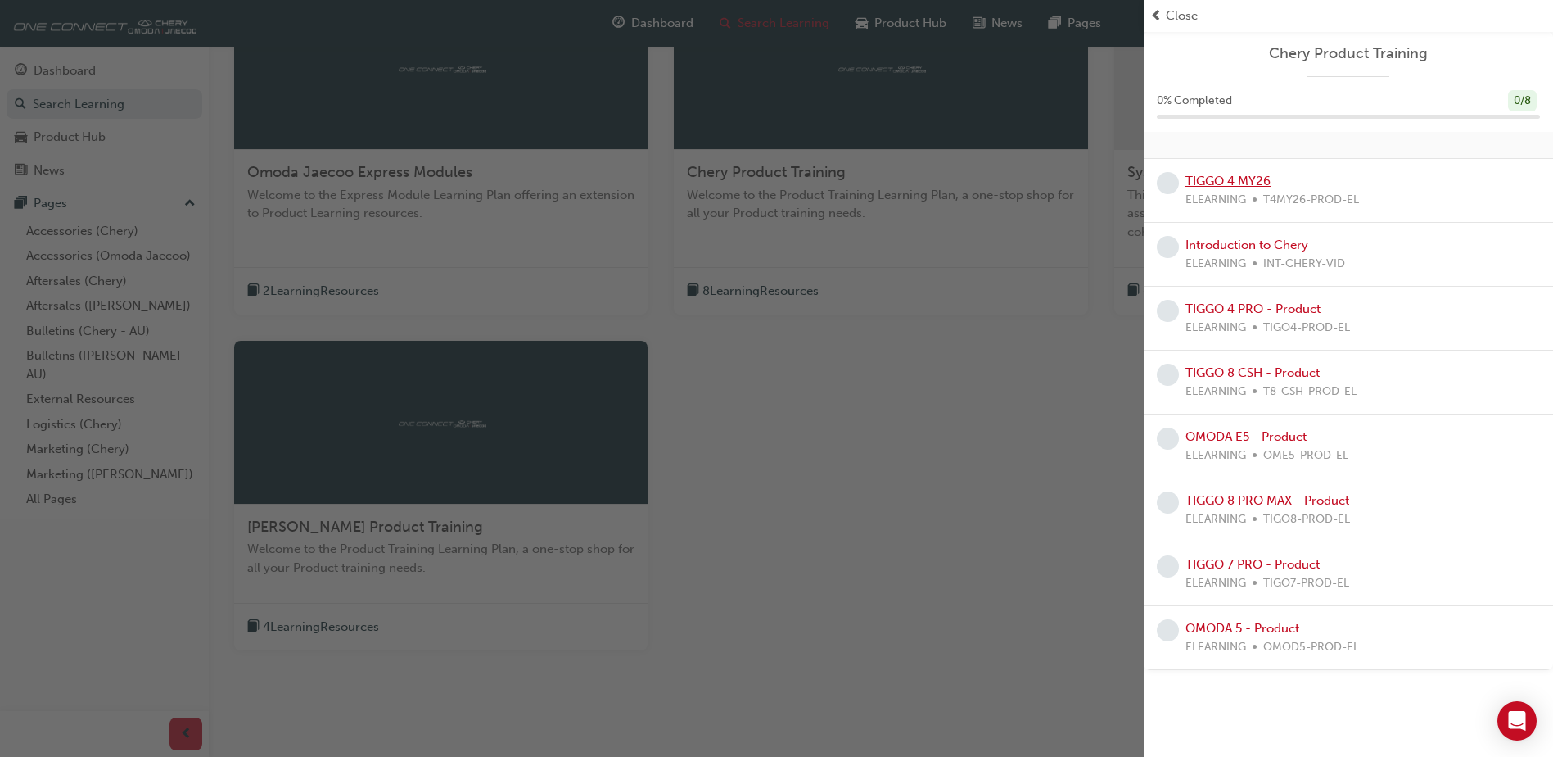
click at [1206, 183] on link "TIGGO 4 MY26" at bounding box center [1228, 181] width 85 height 15
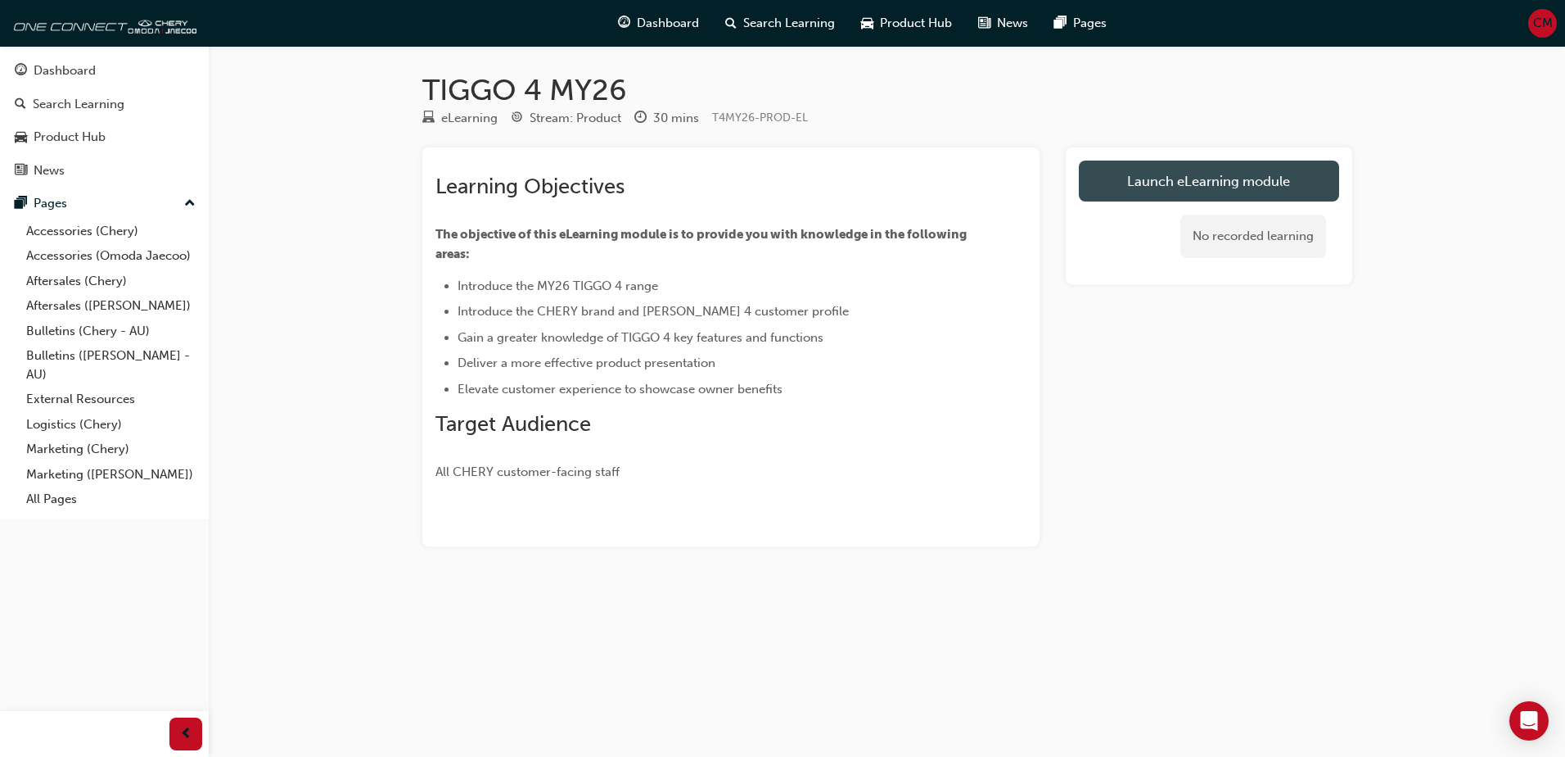
click at [1204, 177] on link "Launch eLearning module" at bounding box center [1209, 180] width 260 height 41
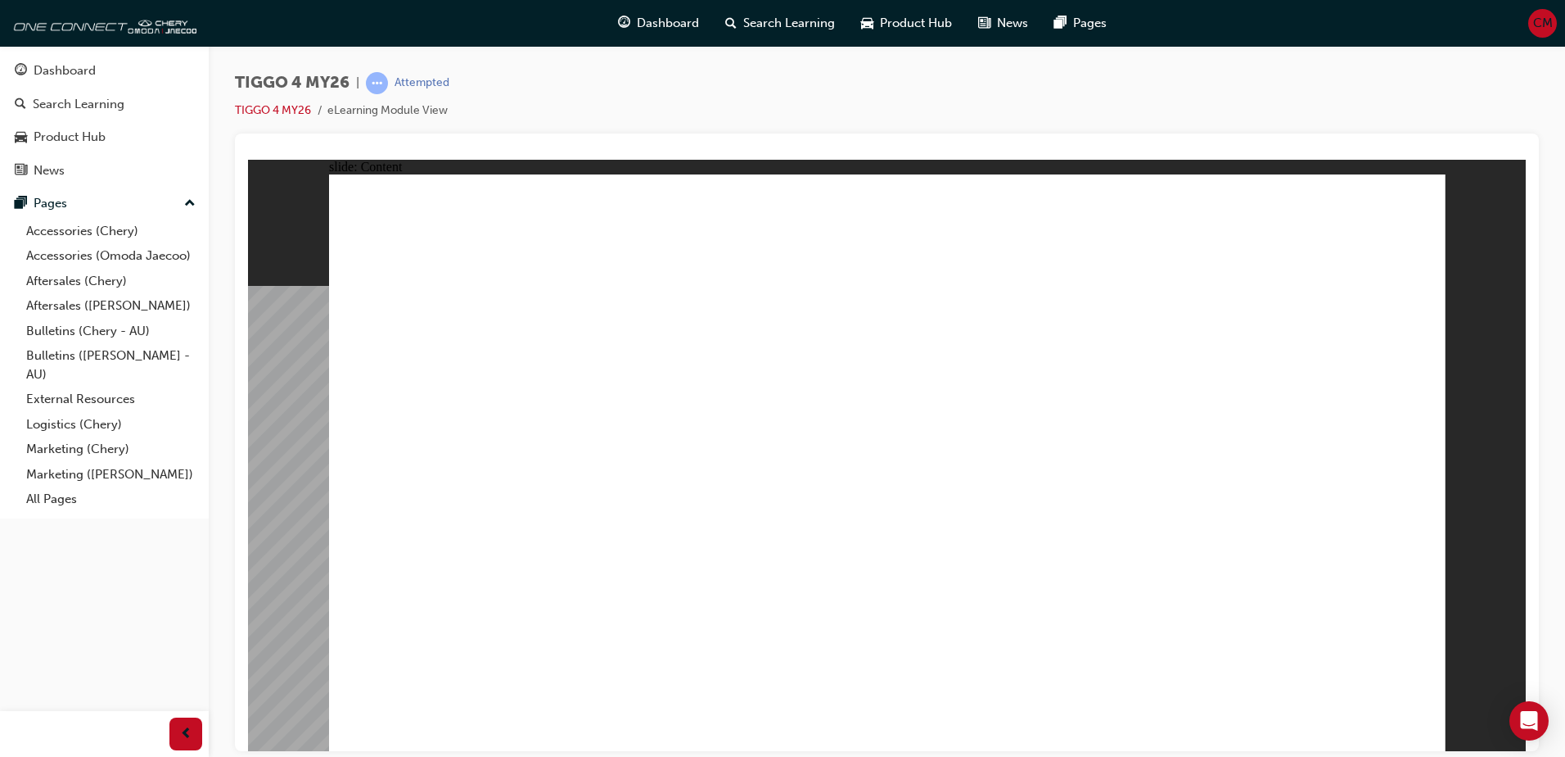
drag, startPoint x: 406, startPoint y: 493, endPoint x: 385, endPoint y: 523, distance: 37.0
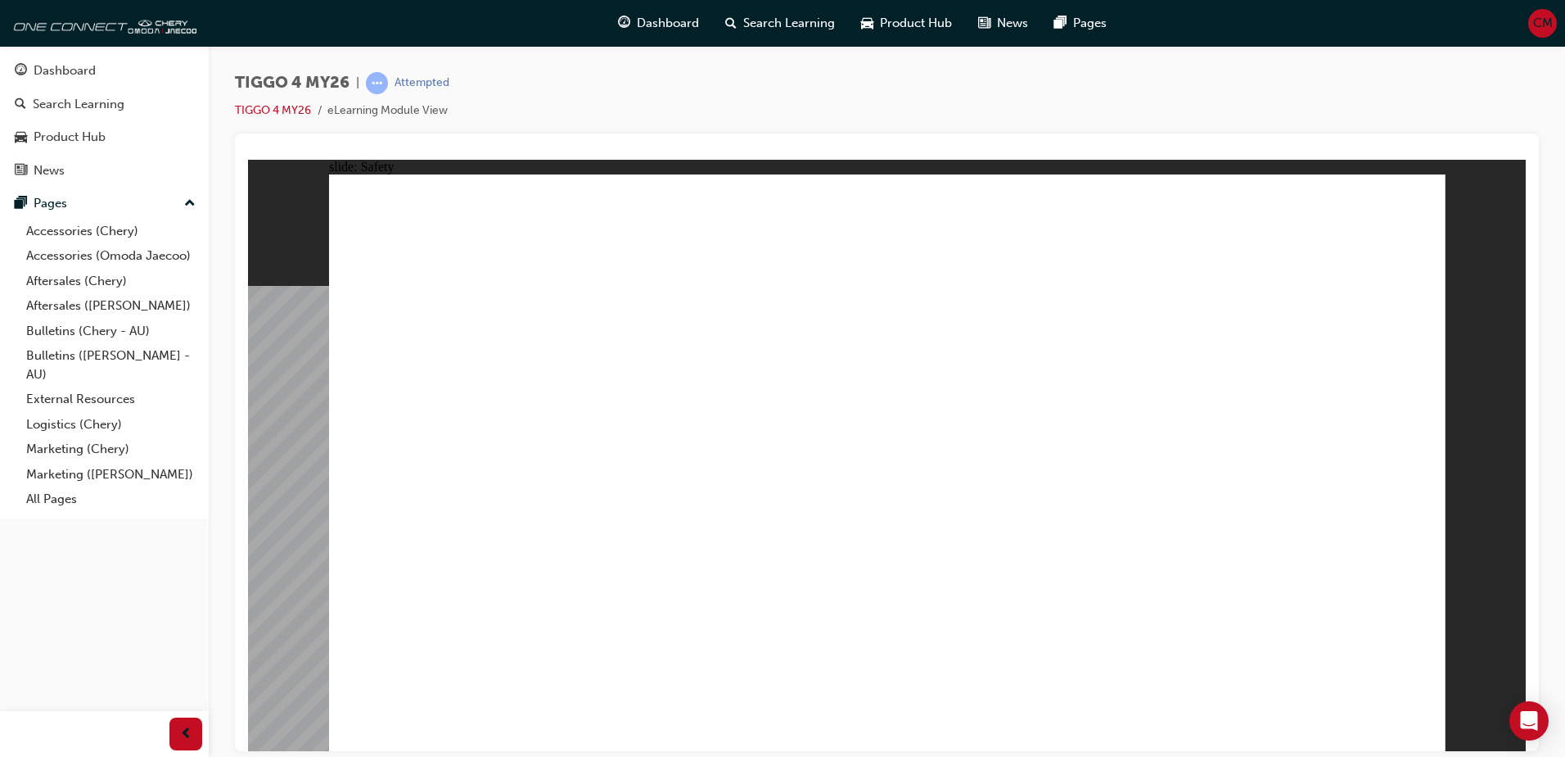
drag, startPoint x: 1399, startPoint y: 717, endPoint x: 1412, endPoint y: 714, distance: 13.5
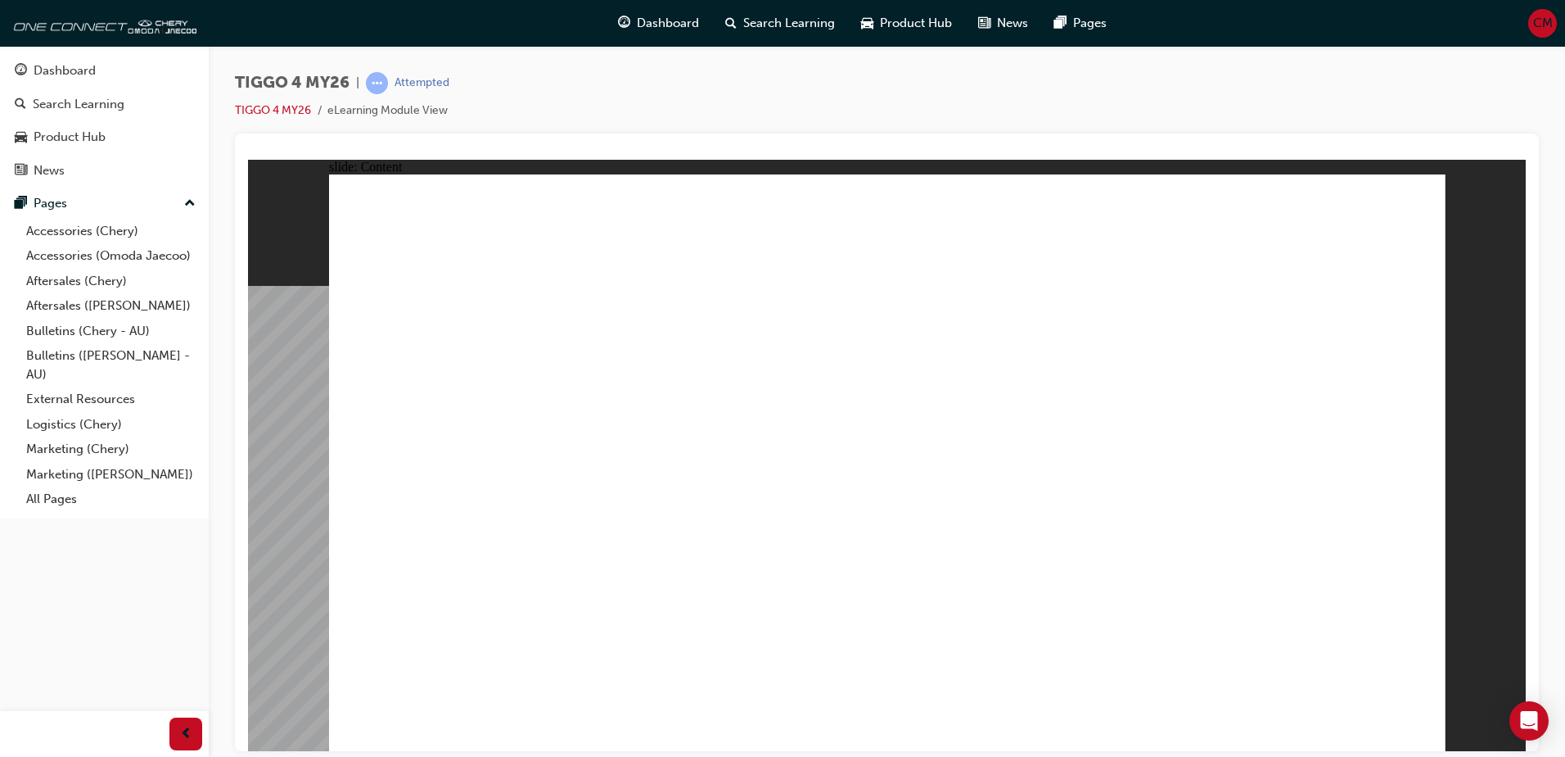
drag, startPoint x: 1234, startPoint y: 252, endPoint x: 1279, endPoint y: 253, distance: 45.0
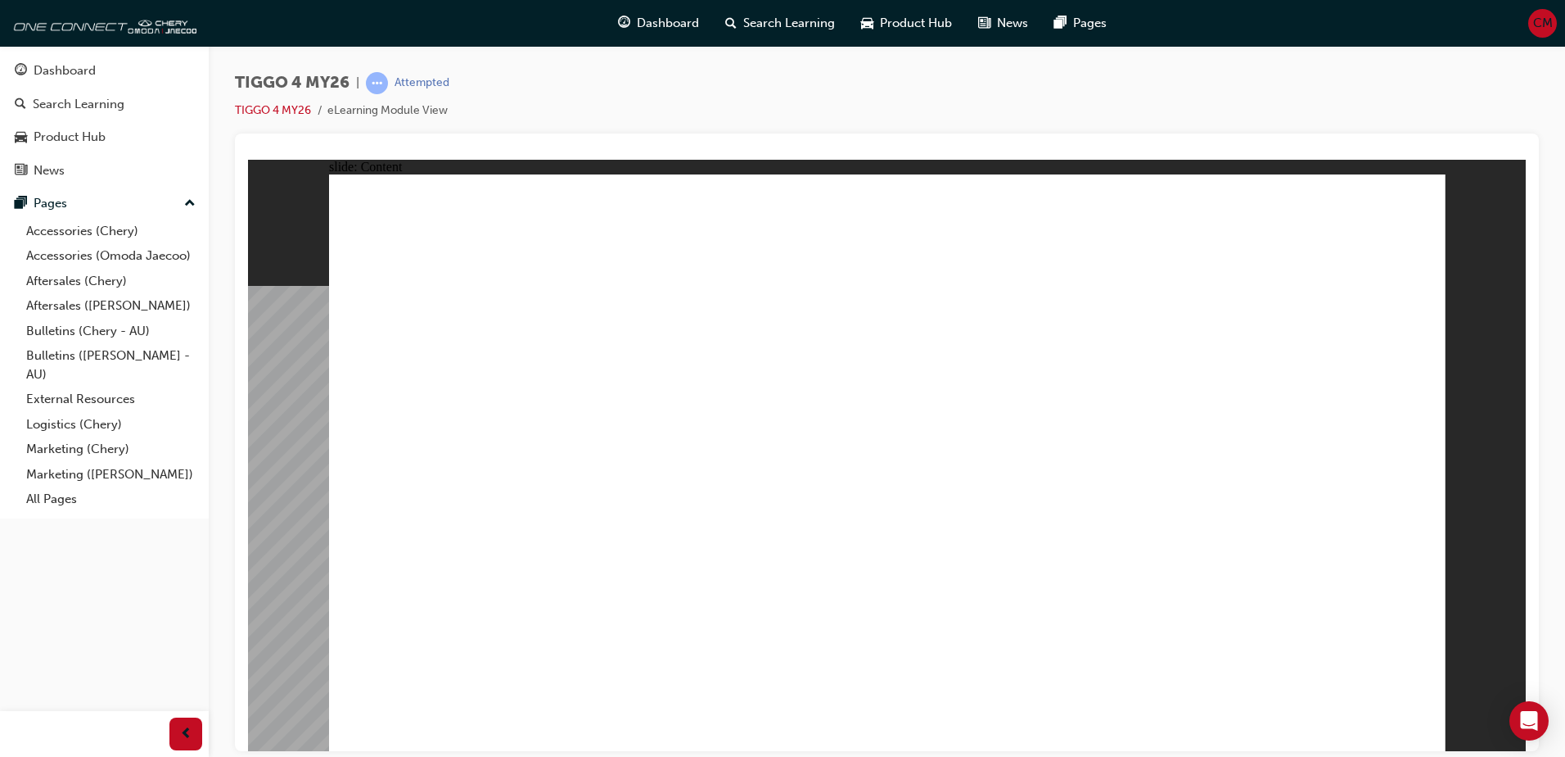
drag, startPoint x: 1400, startPoint y: 729, endPoint x: 1411, endPoint y: 723, distance: 12.1
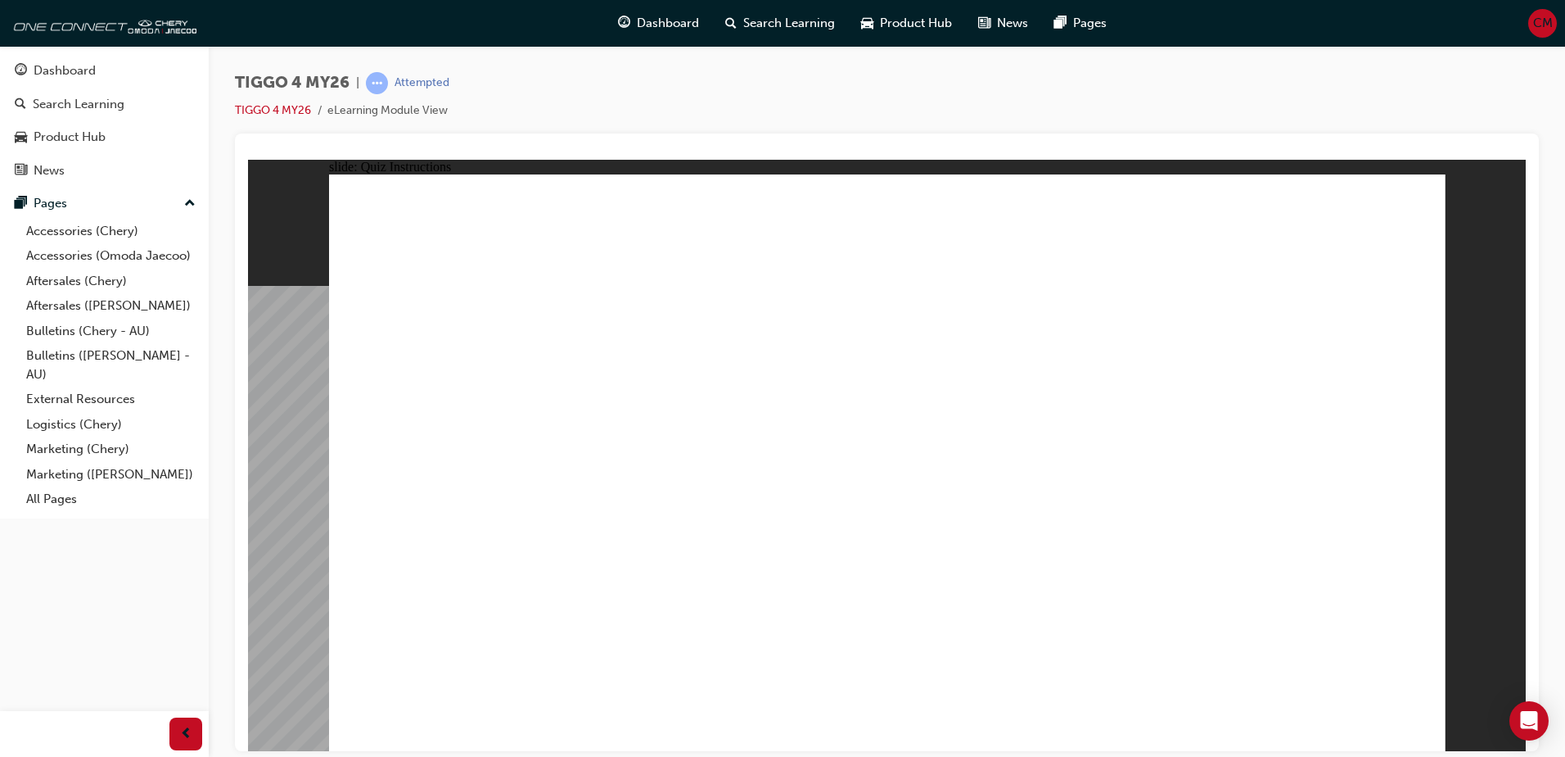
radio input "true"
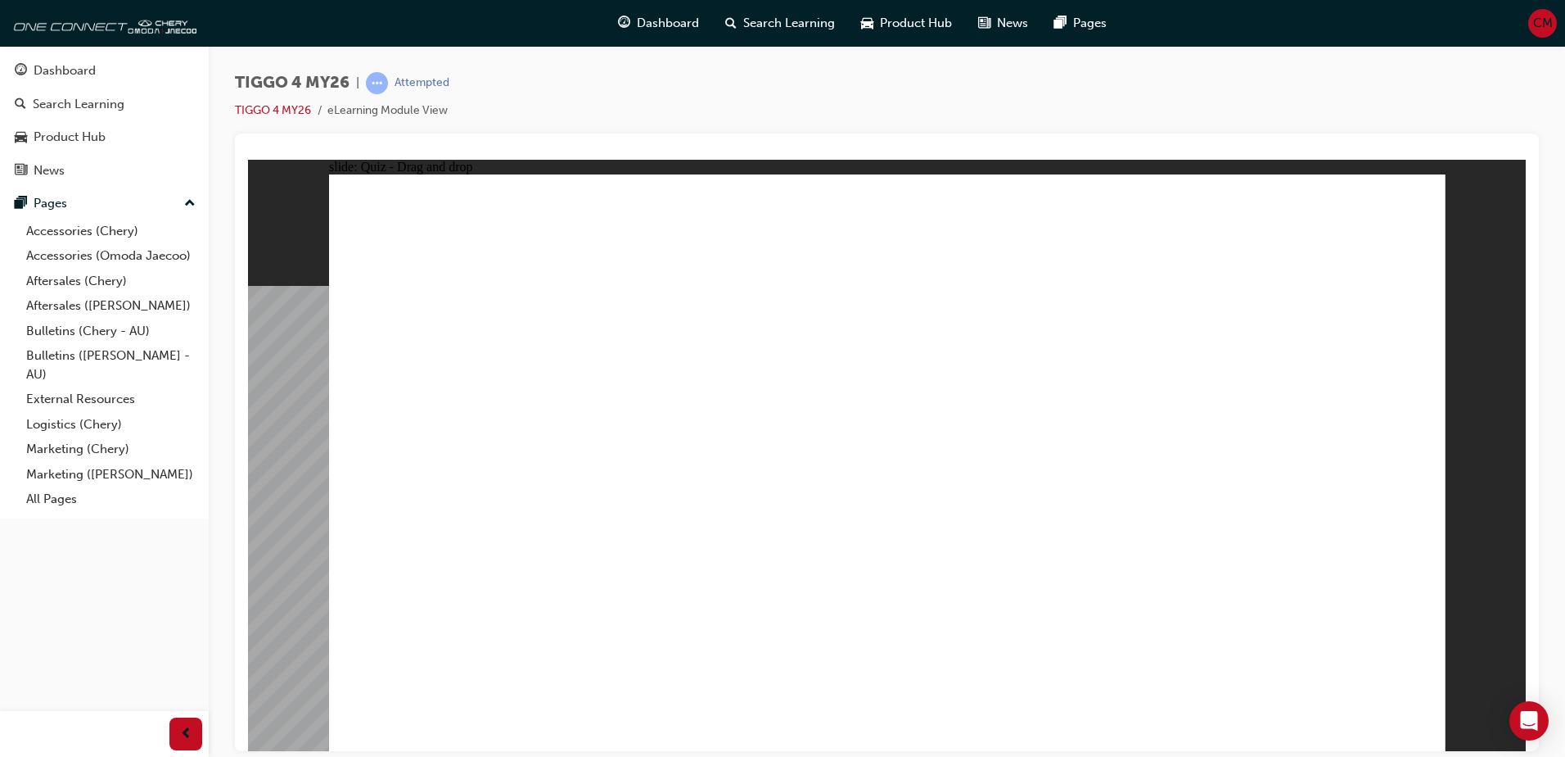
drag, startPoint x: 1076, startPoint y: 400, endPoint x: 449, endPoint y: 596, distance: 657.2
drag, startPoint x: 635, startPoint y: 388, endPoint x: 639, endPoint y: 599, distance: 211.3
drag, startPoint x: 465, startPoint y: 368, endPoint x: 888, endPoint y: 596, distance: 480.3
drag, startPoint x: 858, startPoint y: 364, endPoint x: 1100, endPoint y: 573, distance: 319.8
drag, startPoint x: 1358, startPoint y: 375, endPoint x: 1360, endPoint y: 597, distance: 221.9
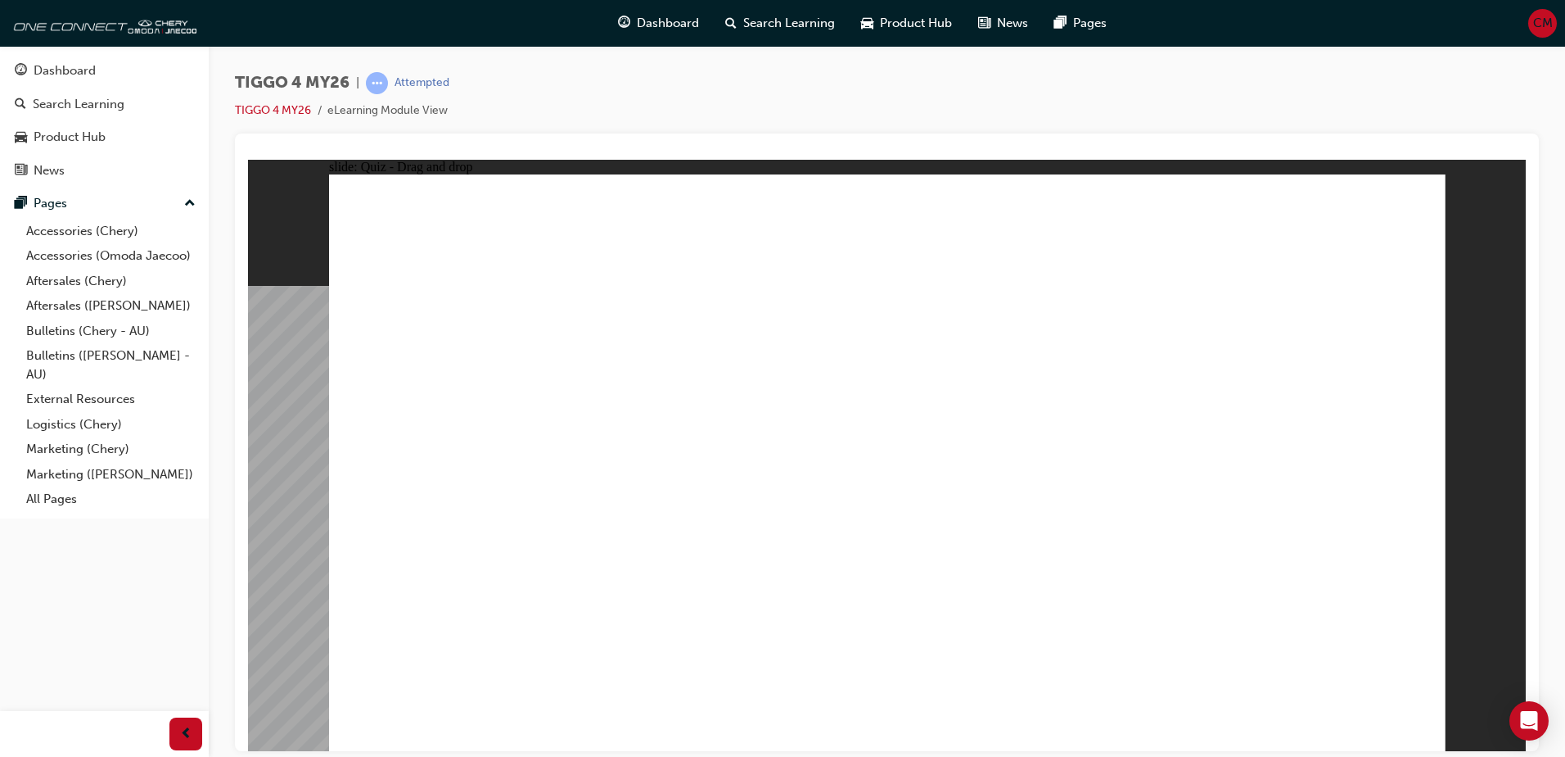
radio input "true"
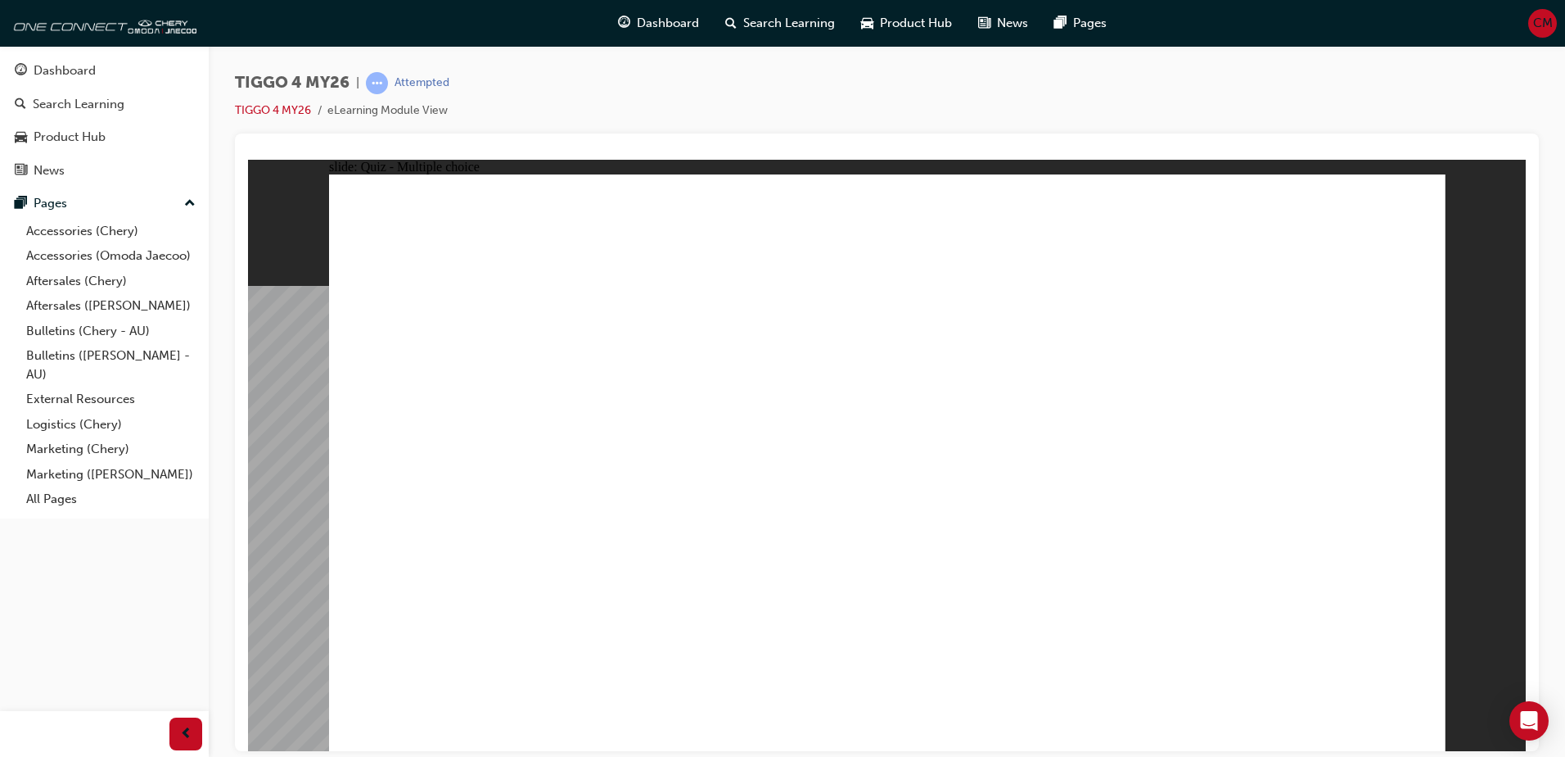
radio input "false"
radio input "true"
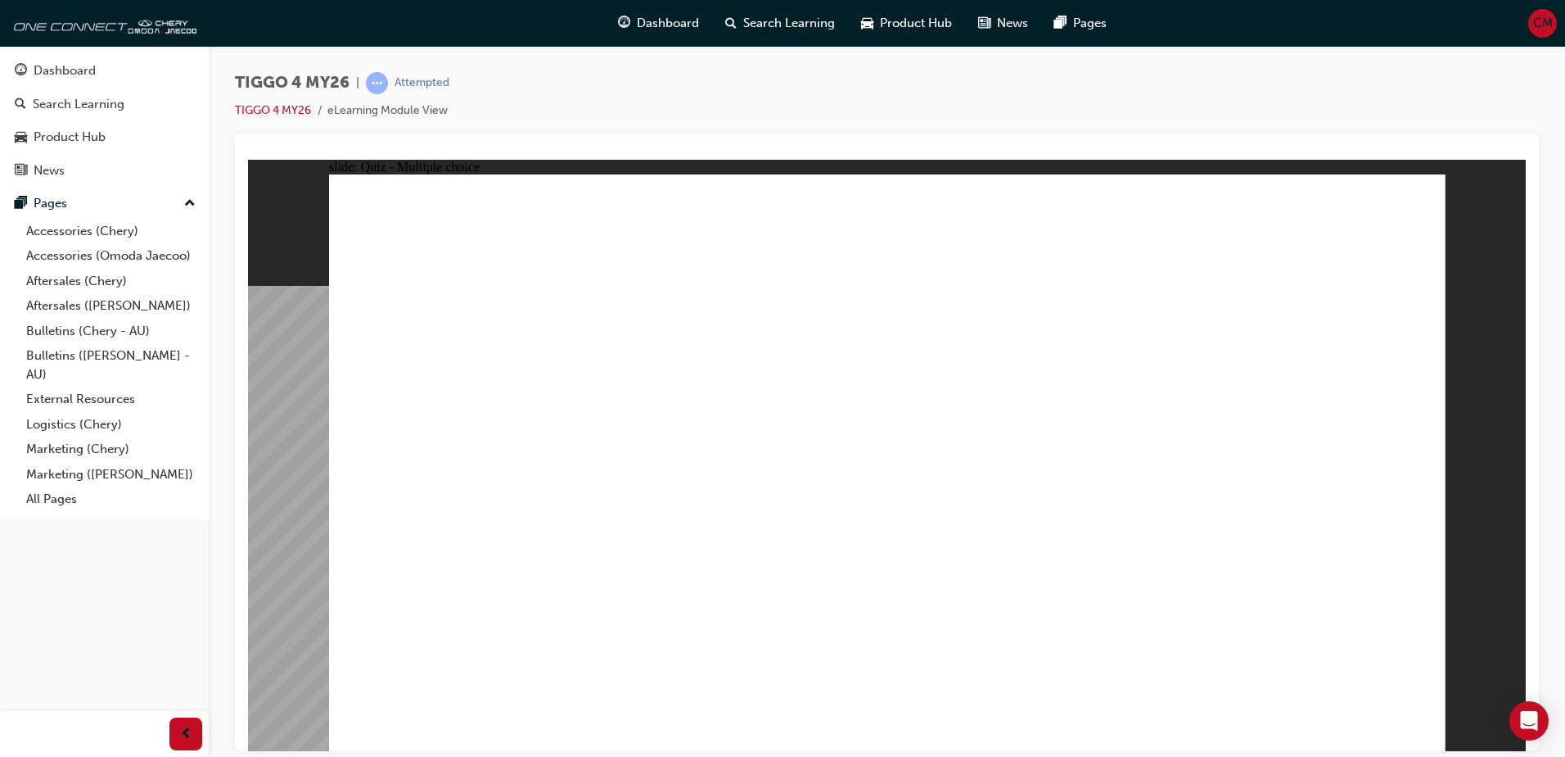
drag, startPoint x: 1413, startPoint y: 517, endPoint x: 1374, endPoint y: 511, distance: 39.8
radio input "false"
radio input "true"
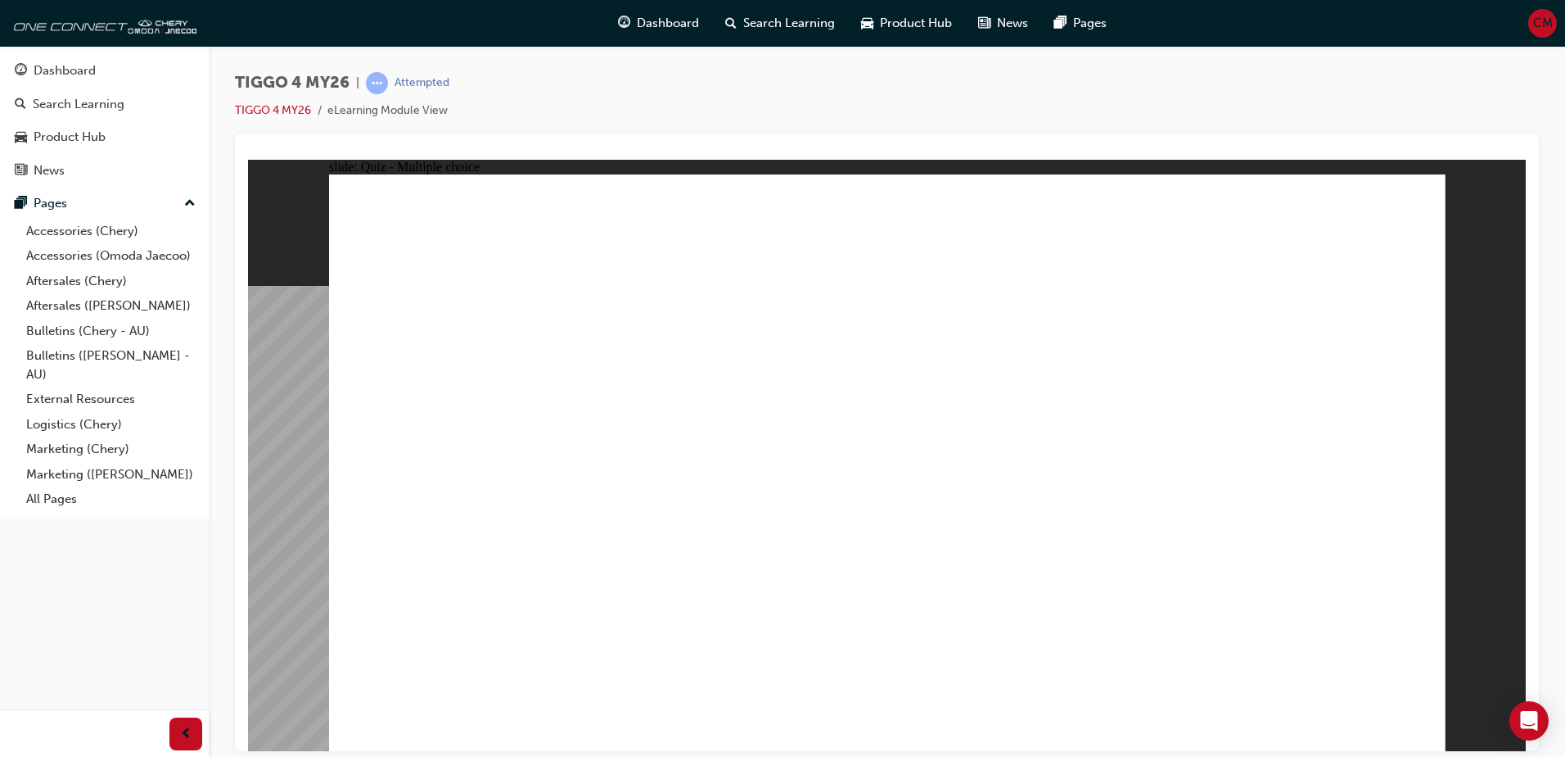
drag, startPoint x: 456, startPoint y: 522, endPoint x: 953, endPoint y: 347, distance: 527.0
drag, startPoint x: 468, startPoint y: 588, endPoint x: 1291, endPoint y: 344, distance: 859.1
drag, startPoint x: 424, startPoint y: 408, endPoint x: 940, endPoint y: 357, distance: 518.3
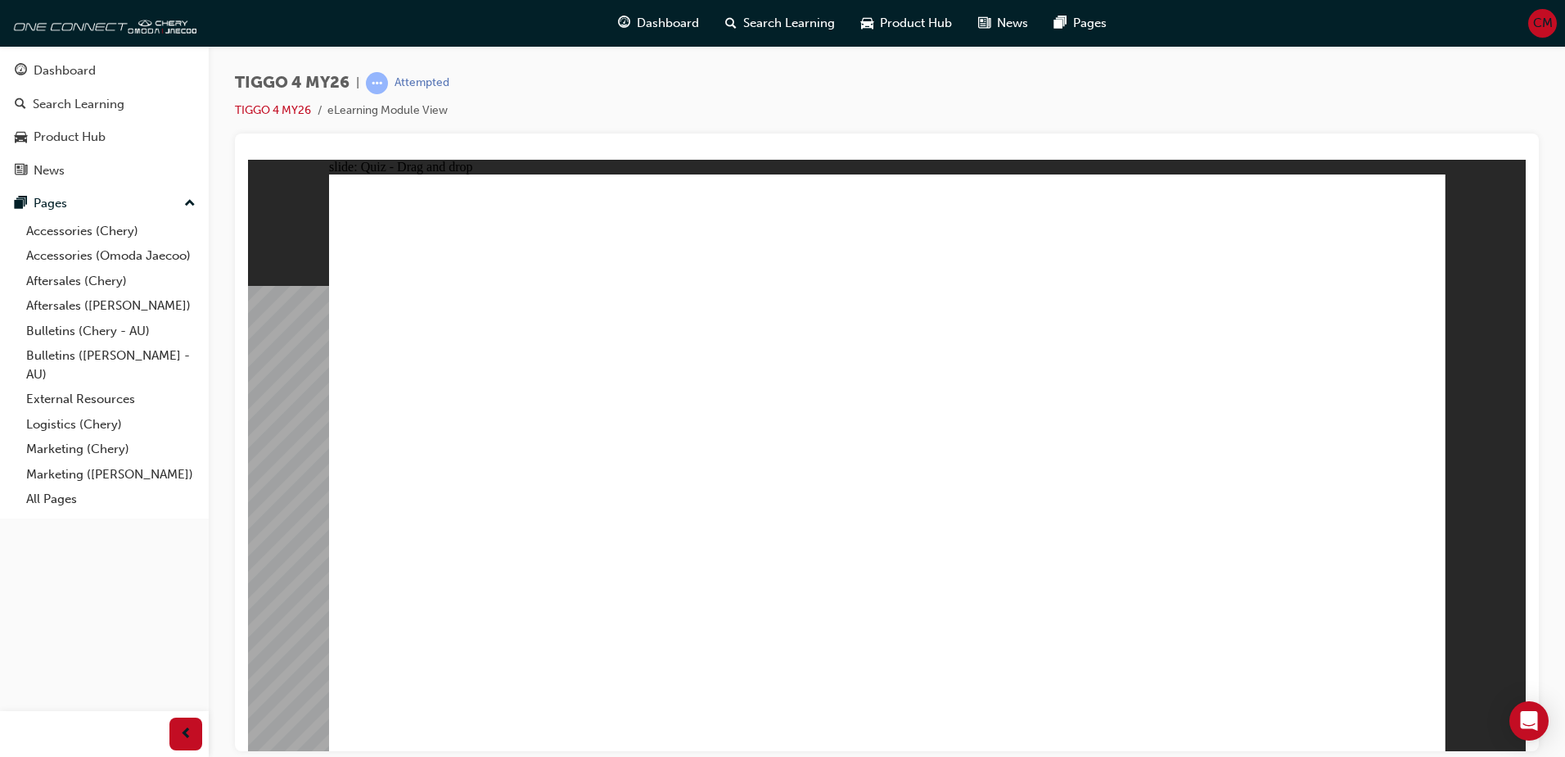
drag, startPoint x: 413, startPoint y: 475, endPoint x: 1203, endPoint y: 363, distance: 798.0
drag, startPoint x: 709, startPoint y: 410, endPoint x: 1035, endPoint y: 424, distance: 326.2
drag, startPoint x: 1034, startPoint y: 400, endPoint x: 1177, endPoint y: 402, distance: 142.5
drag, startPoint x: 798, startPoint y: 475, endPoint x: 996, endPoint y: 410, distance: 208.4
drag, startPoint x: 630, startPoint y: 527, endPoint x: 1260, endPoint y: 483, distance: 632.0
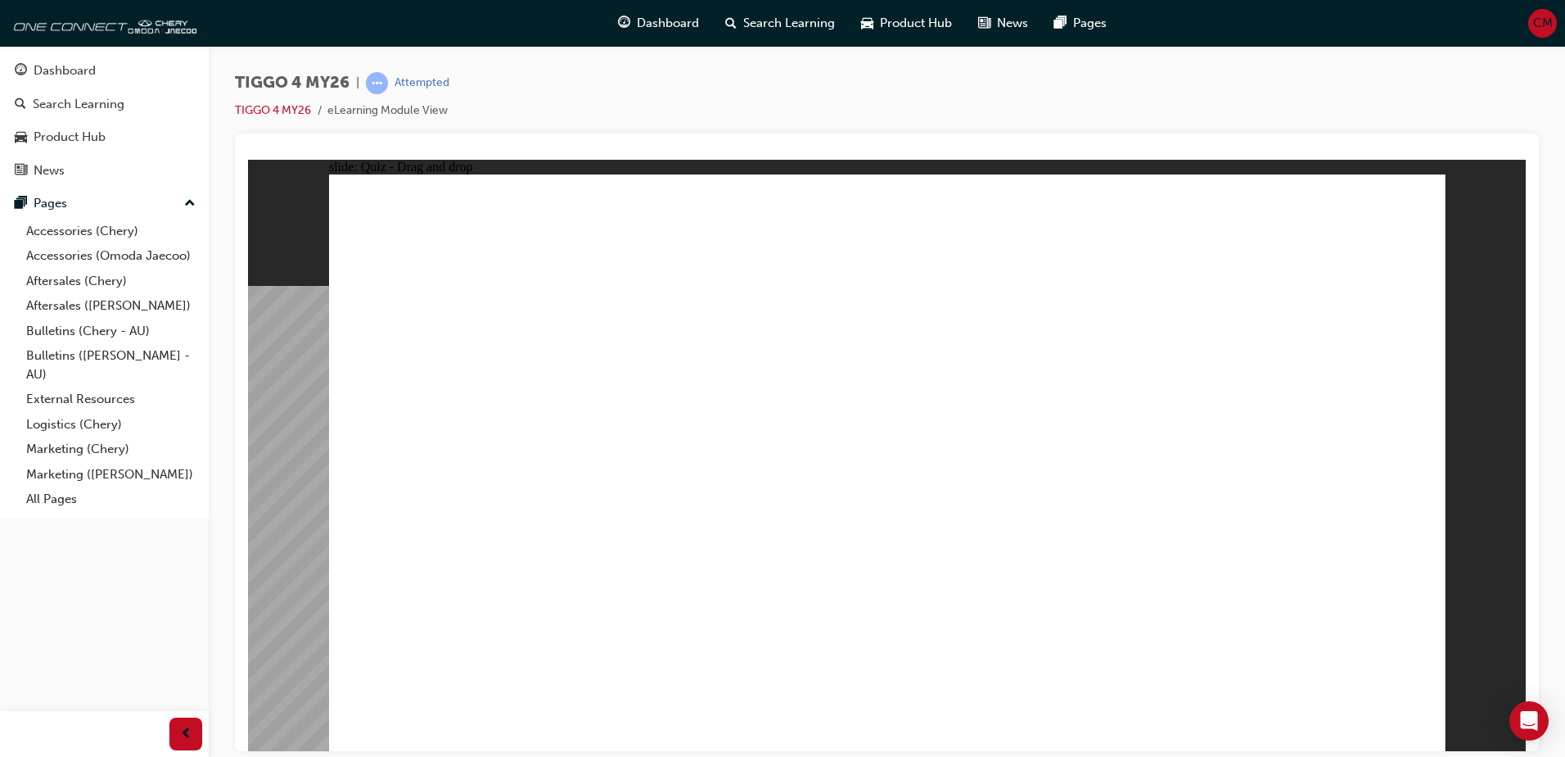
radio input "true"
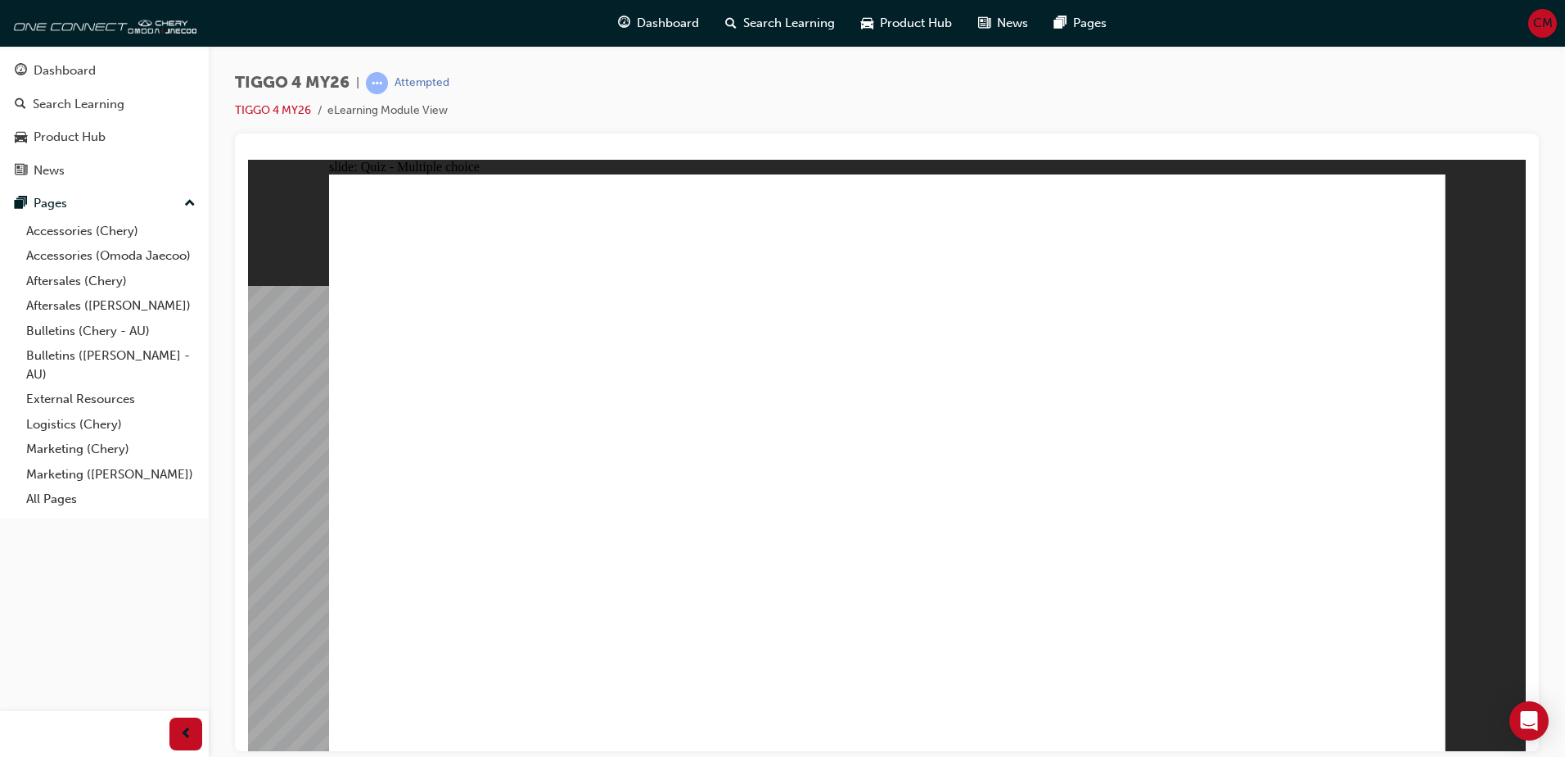
radio input "true"
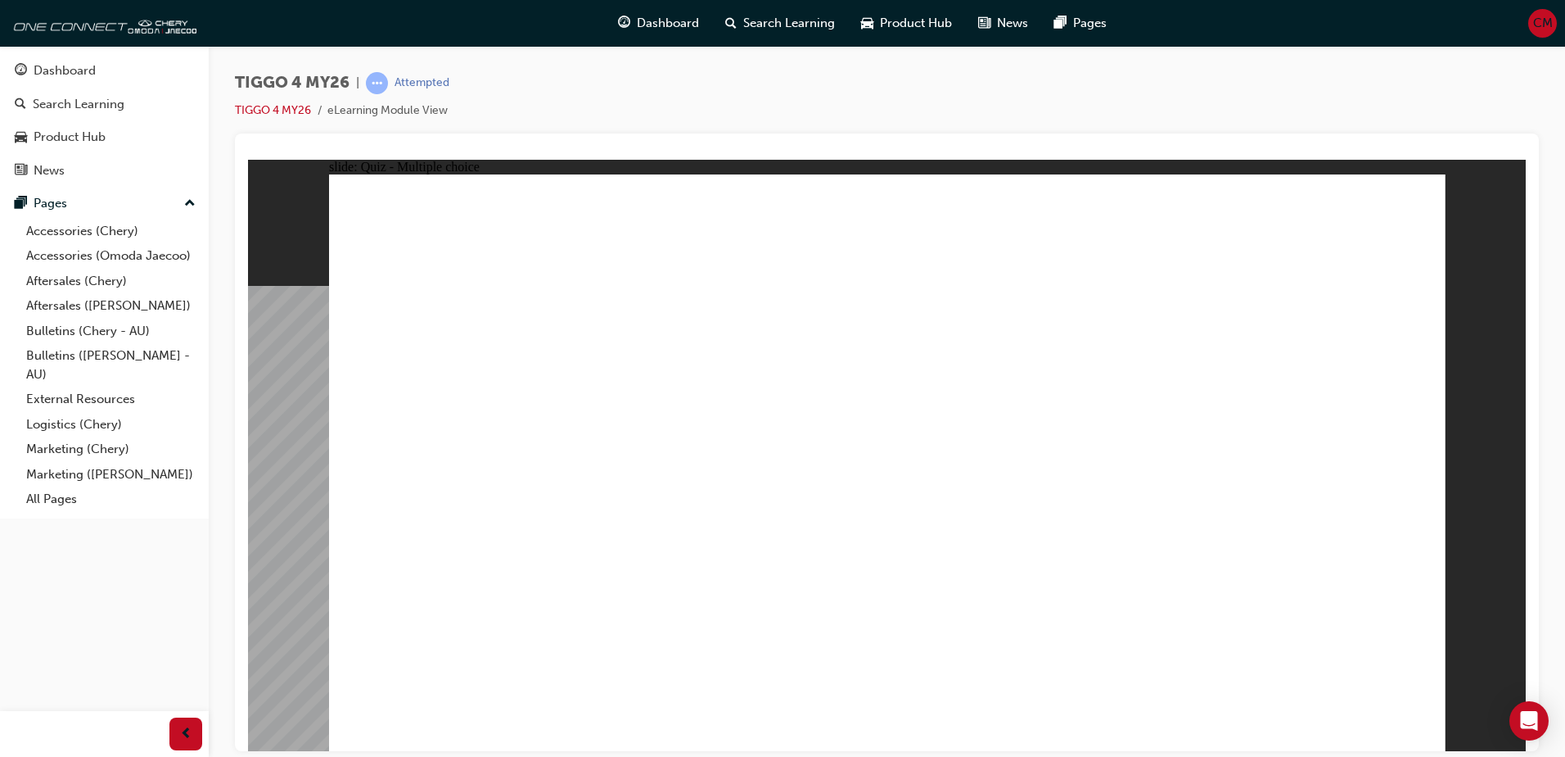
radio input "true"
drag, startPoint x: 842, startPoint y: 569, endPoint x: 867, endPoint y: 567, distance: 25.4
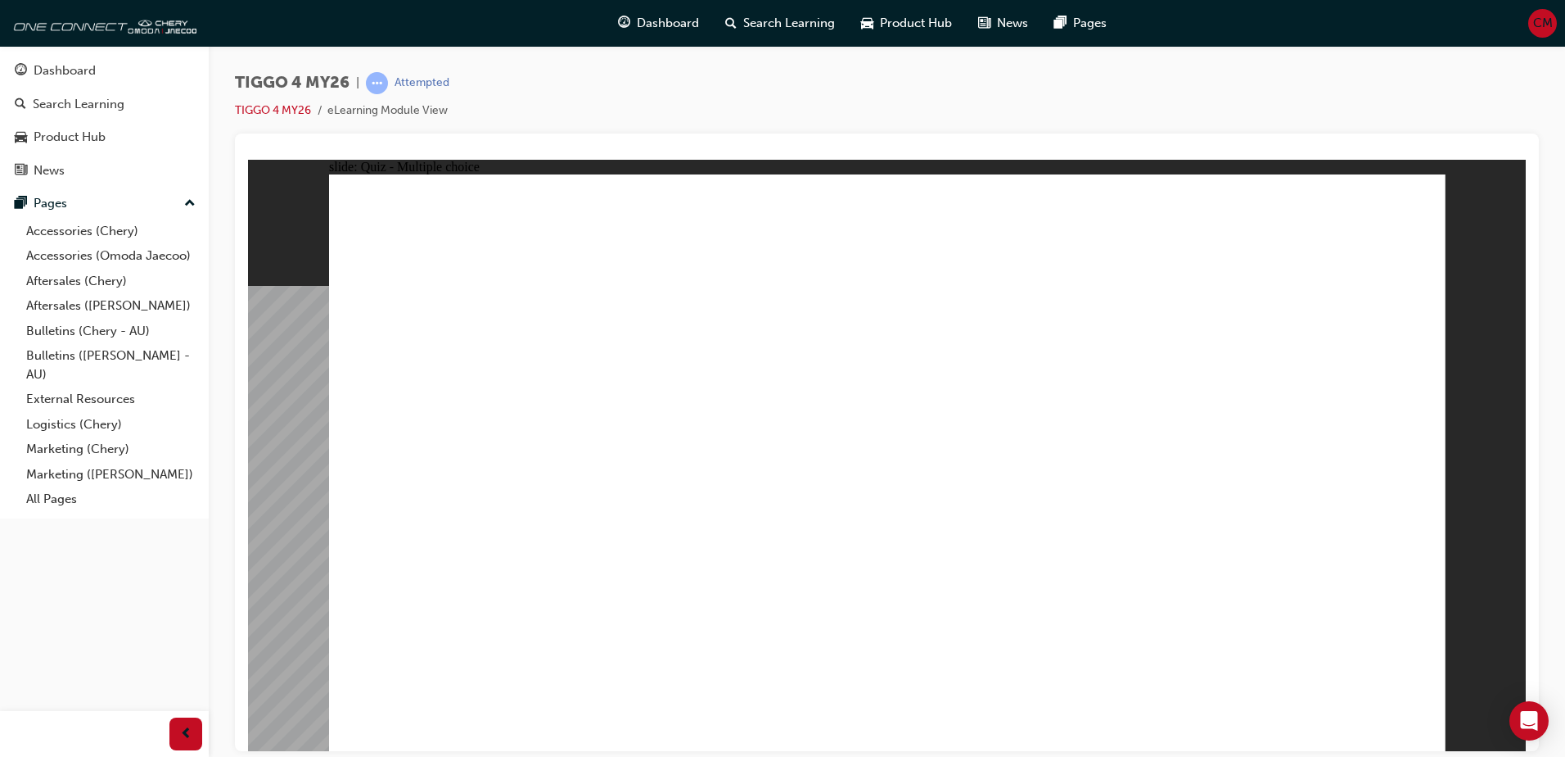
radio input "true"
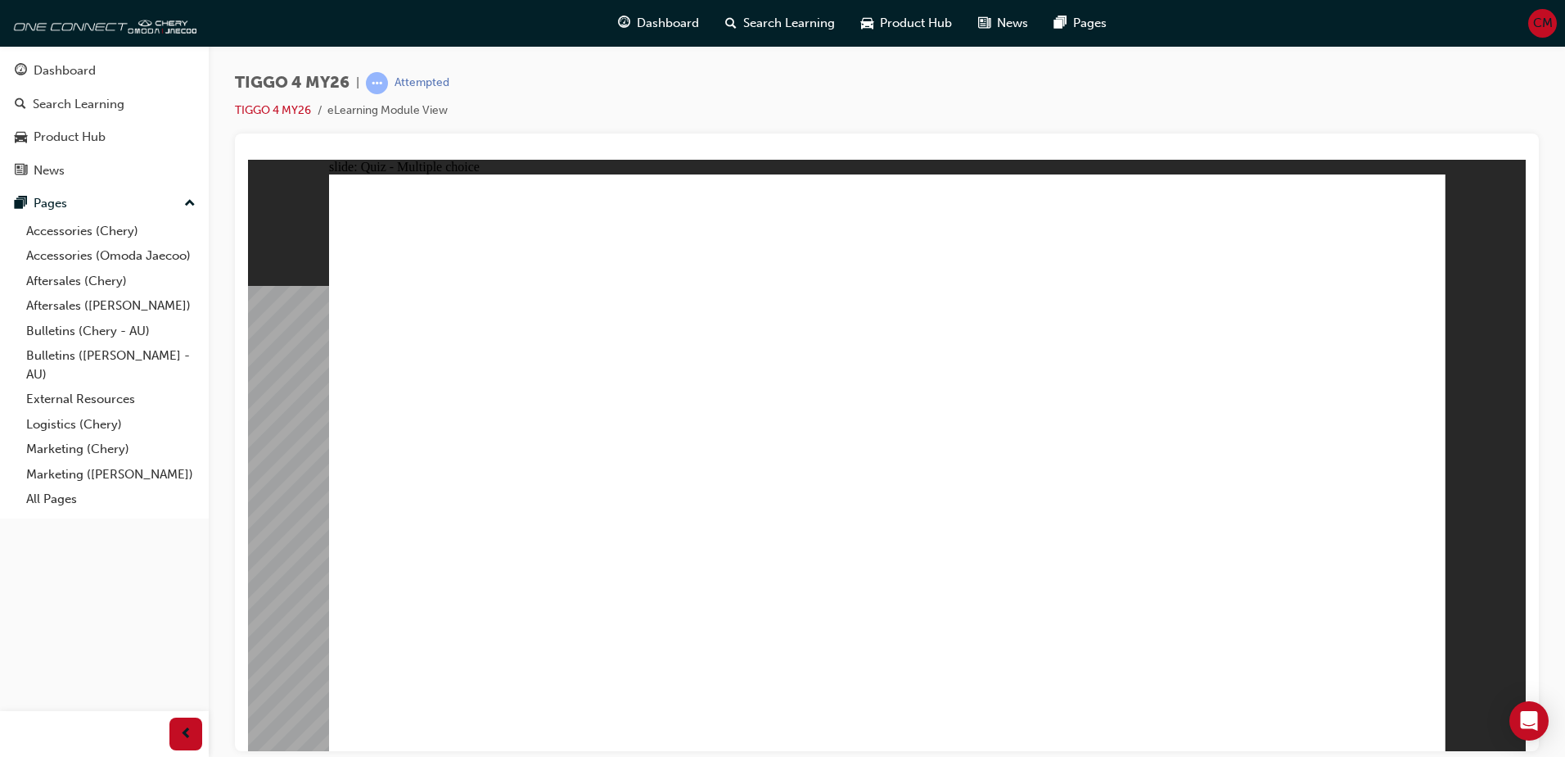
radio input "true"
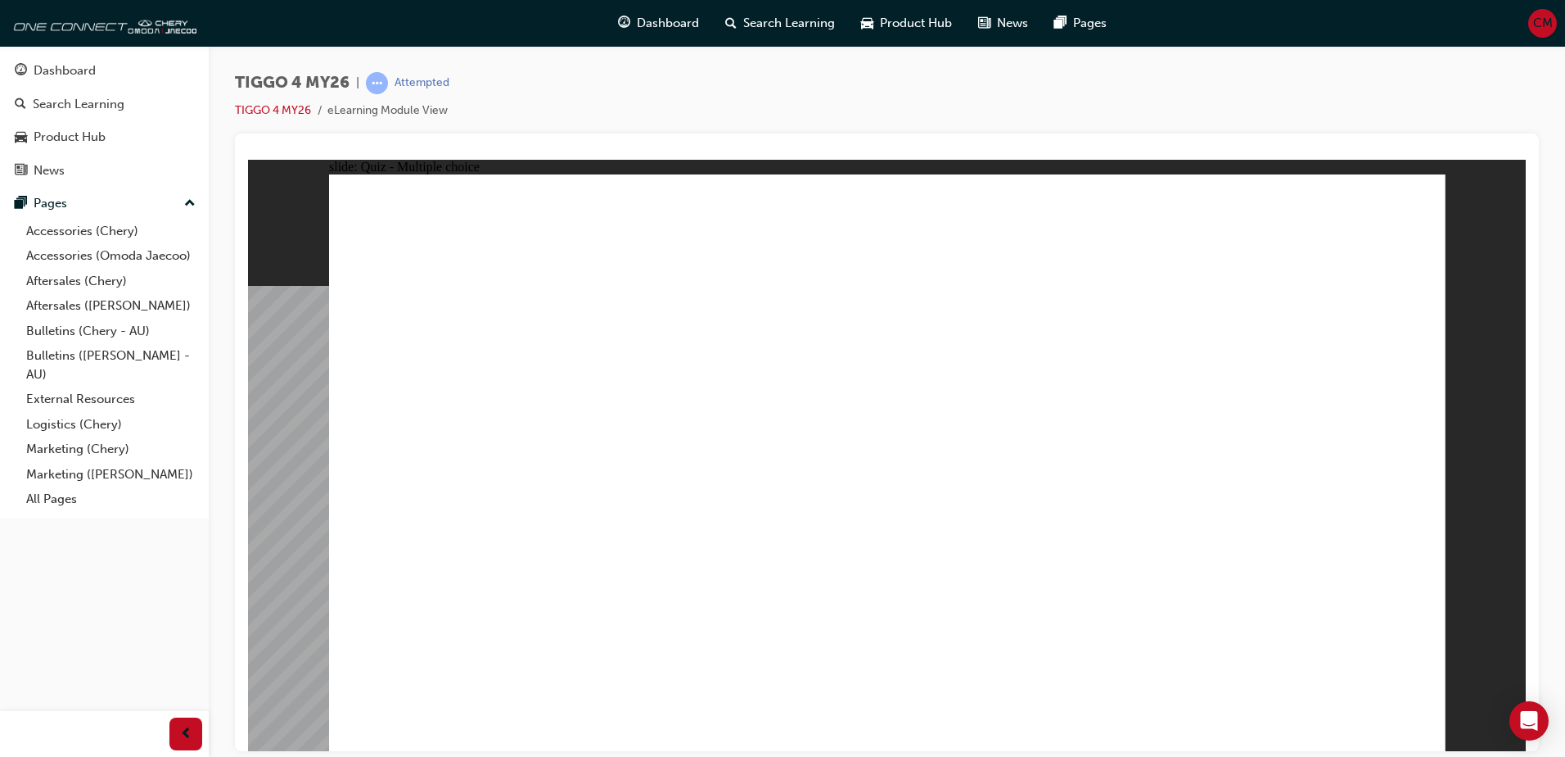
drag, startPoint x: 1020, startPoint y: 413, endPoint x: 472, endPoint y: 581, distance: 573.4
drag, startPoint x: 698, startPoint y: 350, endPoint x: 671, endPoint y: 585, distance: 236.4
drag, startPoint x: 426, startPoint y: 361, endPoint x: 830, endPoint y: 580, distance: 459.8
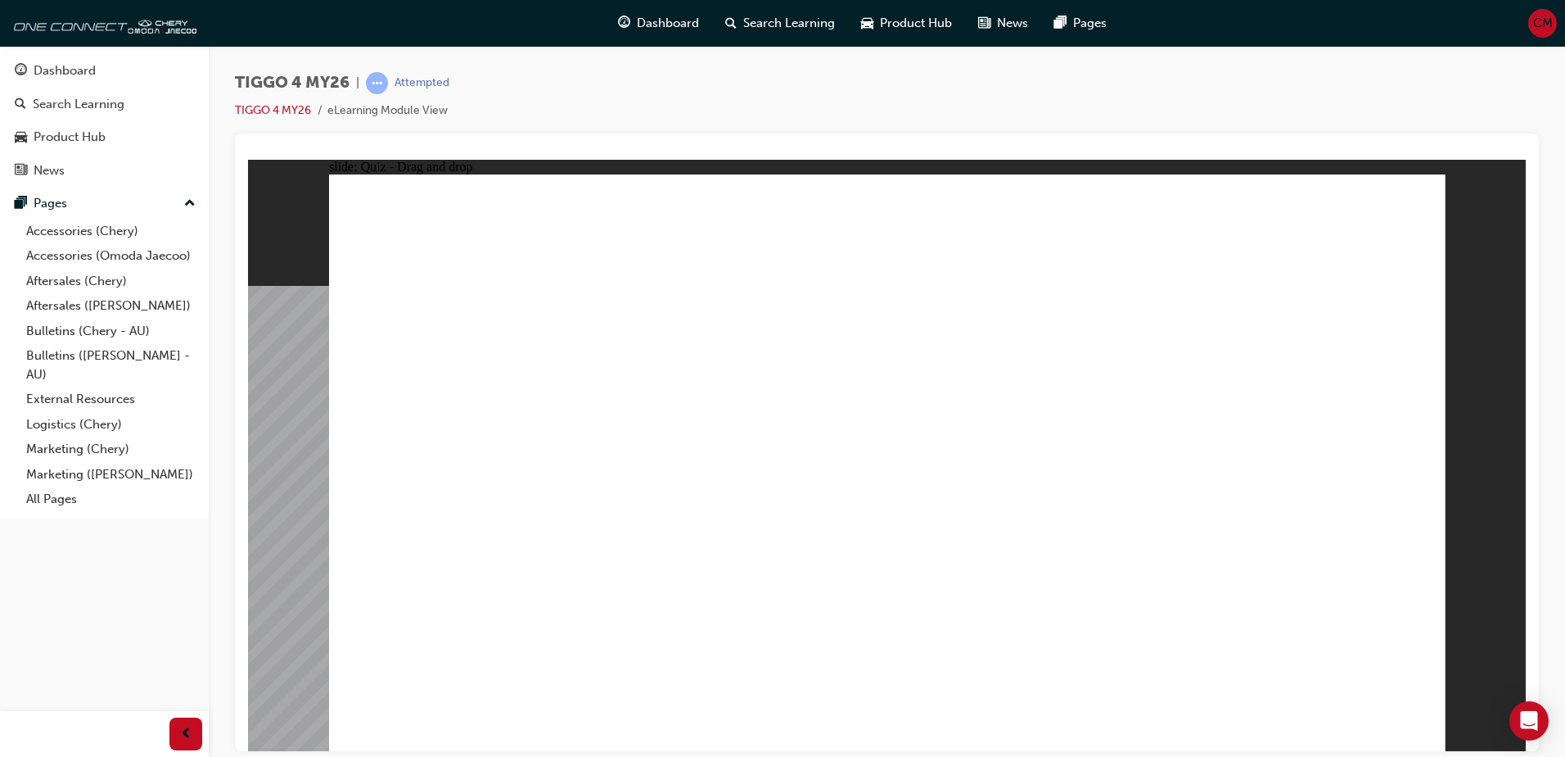
drag, startPoint x: 847, startPoint y: 373, endPoint x: 1254, endPoint y: 481, distance: 420.0
drag, startPoint x: 1308, startPoint y: 368, endPoint x: 1310, endPoint y: 608, distance: 240.7
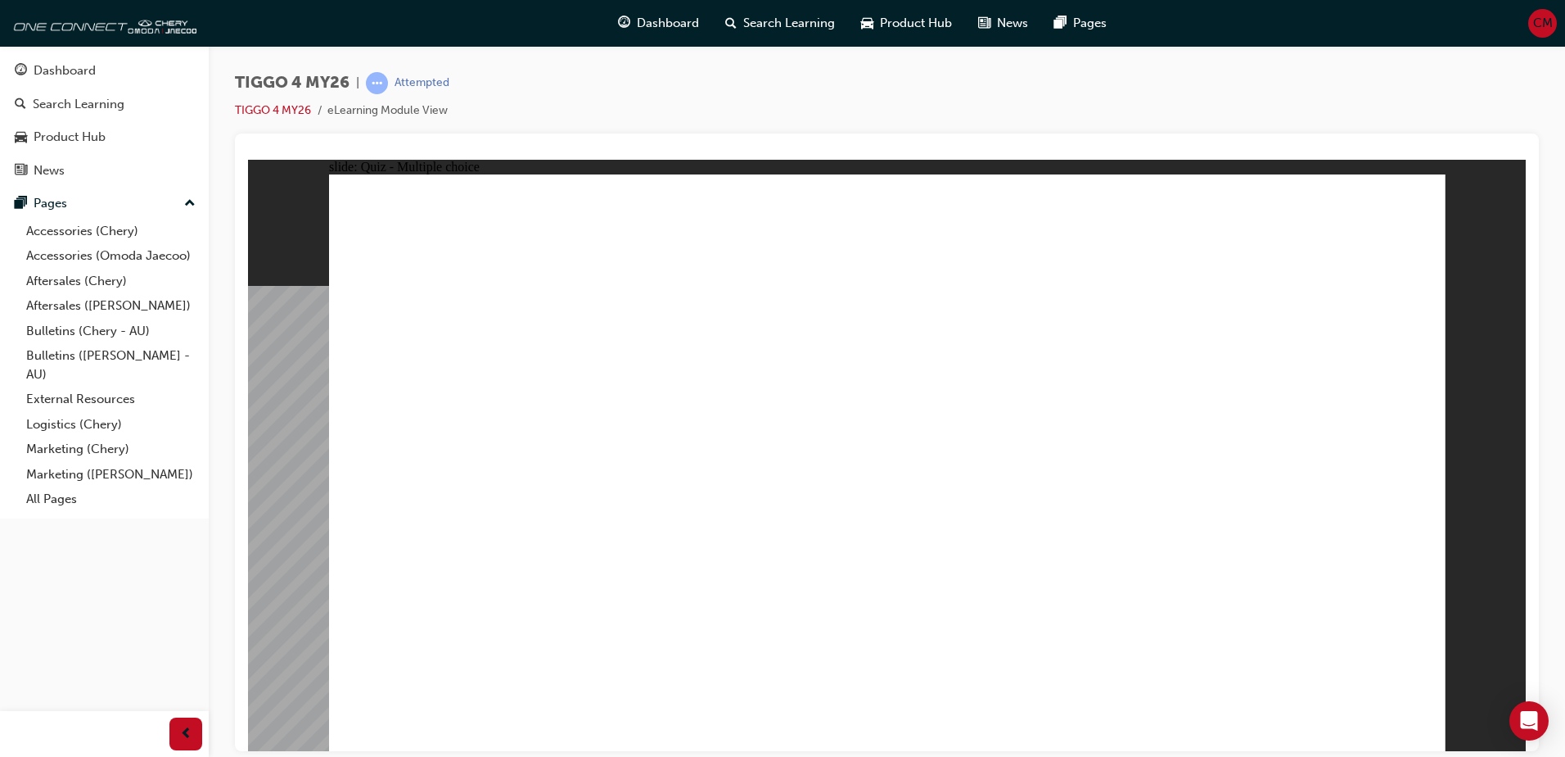
radio input "true"
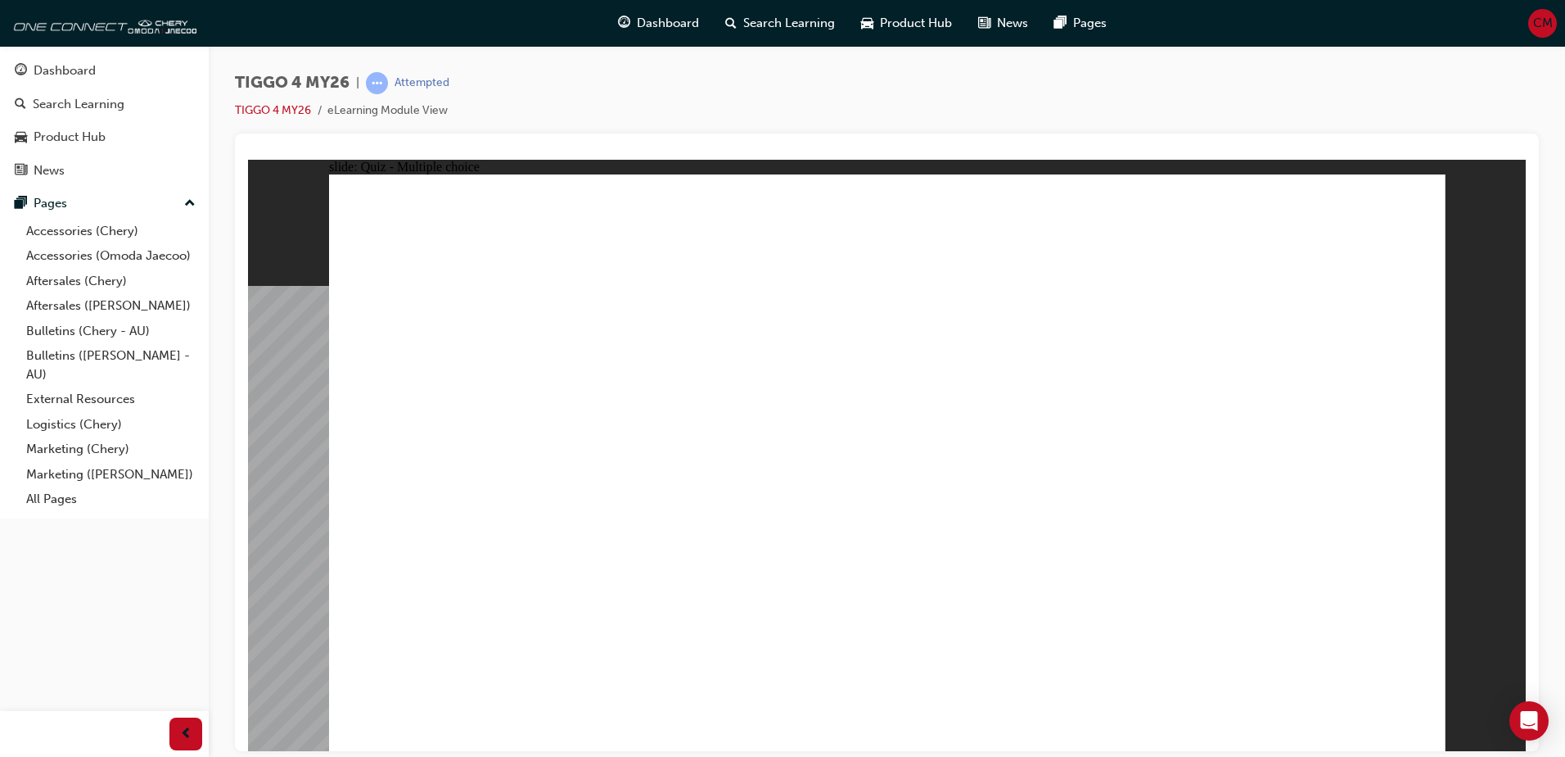
radio input "true"
drag, startPoint x: 427, startPoint y: 535, endPoint x: 1249, endPoint y: 328, distance: 847.1
drag, startPoint x: 472, startPoint y: 599, endPoint x: 1240, endPoint y: 393, distance: 795.2
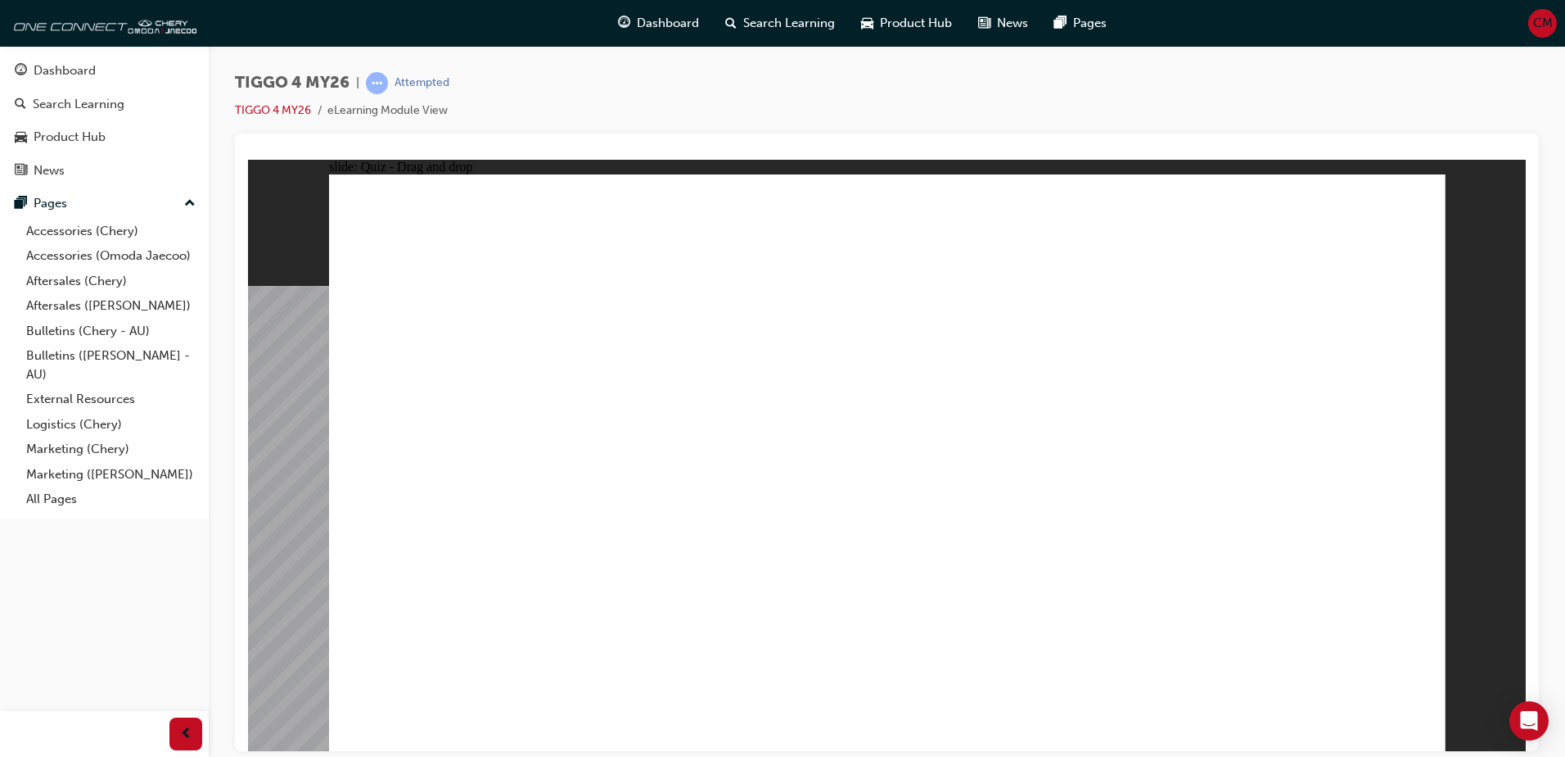
drag, startPoint x: 645, startPoint y: 531, endPoint x: 1211, endPoint y: 416, distance: 577.4
drag, startPoint x: 433, startPoint y: 478, endPoint x: 1259, endPoint y: 470, distance: 826.2
drag, startPoint x: 666, startPoint y: 464, endPoint x: 955, endPoint y: 317, distance: 323.7
drag, startPoint x: 465, startPoint y: 404, endPoint x: 1002, endPoint y: 352, distance: 539.7
drag, startPoint x: 1239, startPoint y: 318, endPoint x: 960, endPoint y: 412, distance: 294.6
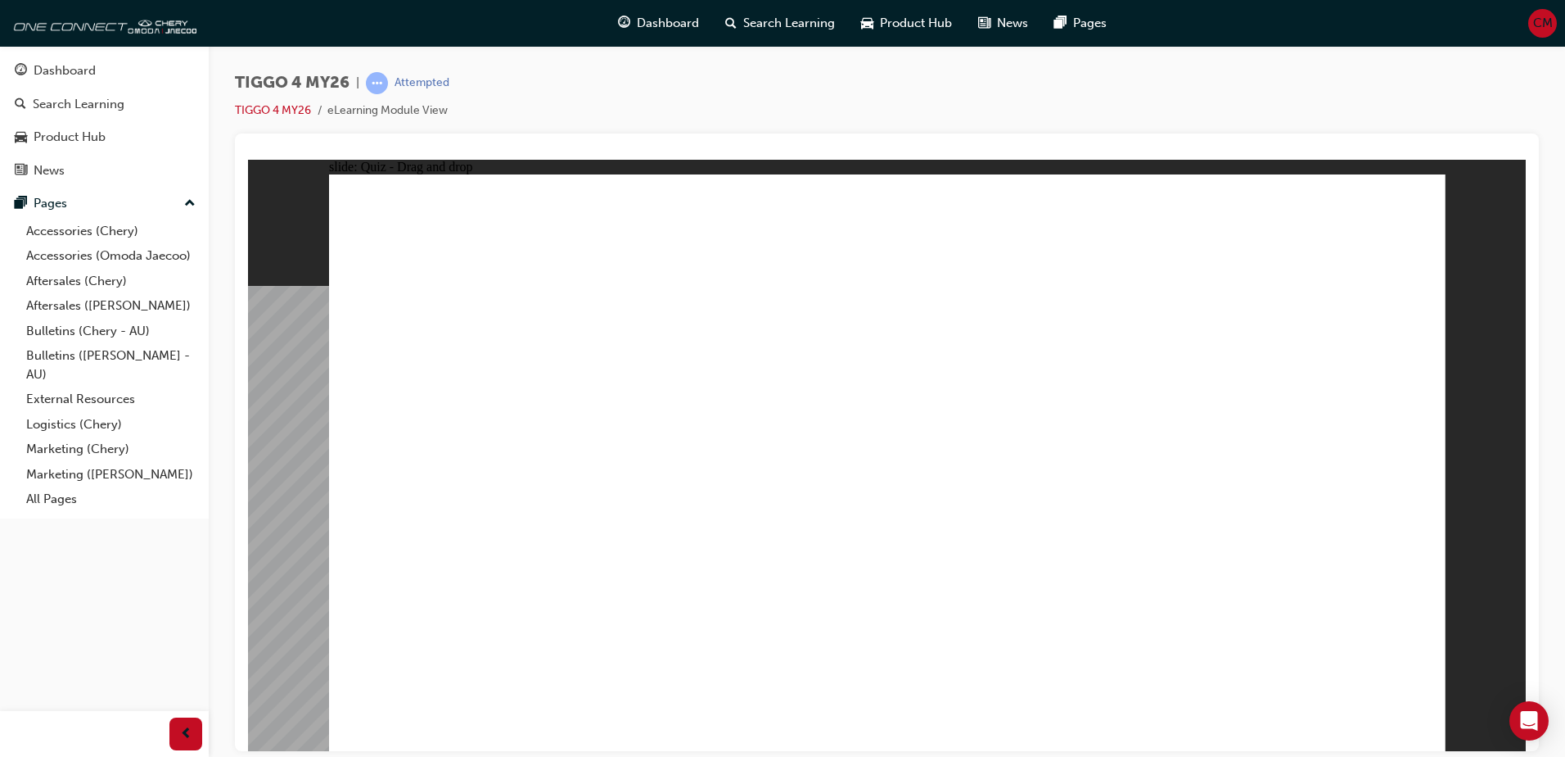
drag, startPoint x: 657, startPoint y: 395, endPoint x: 989, endPoint y: 438, distance: 334.3
radio input "true"
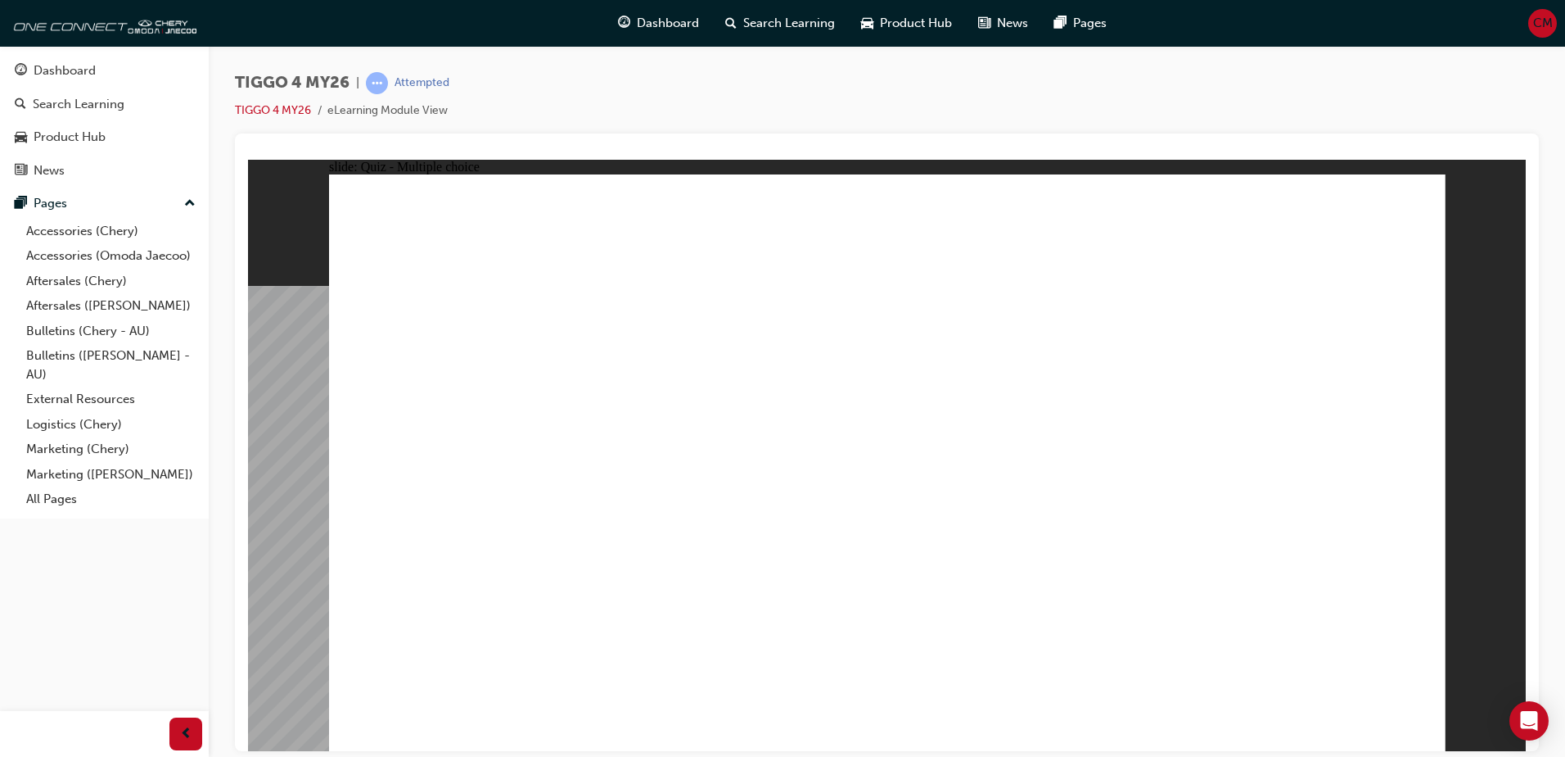
radio input "true"
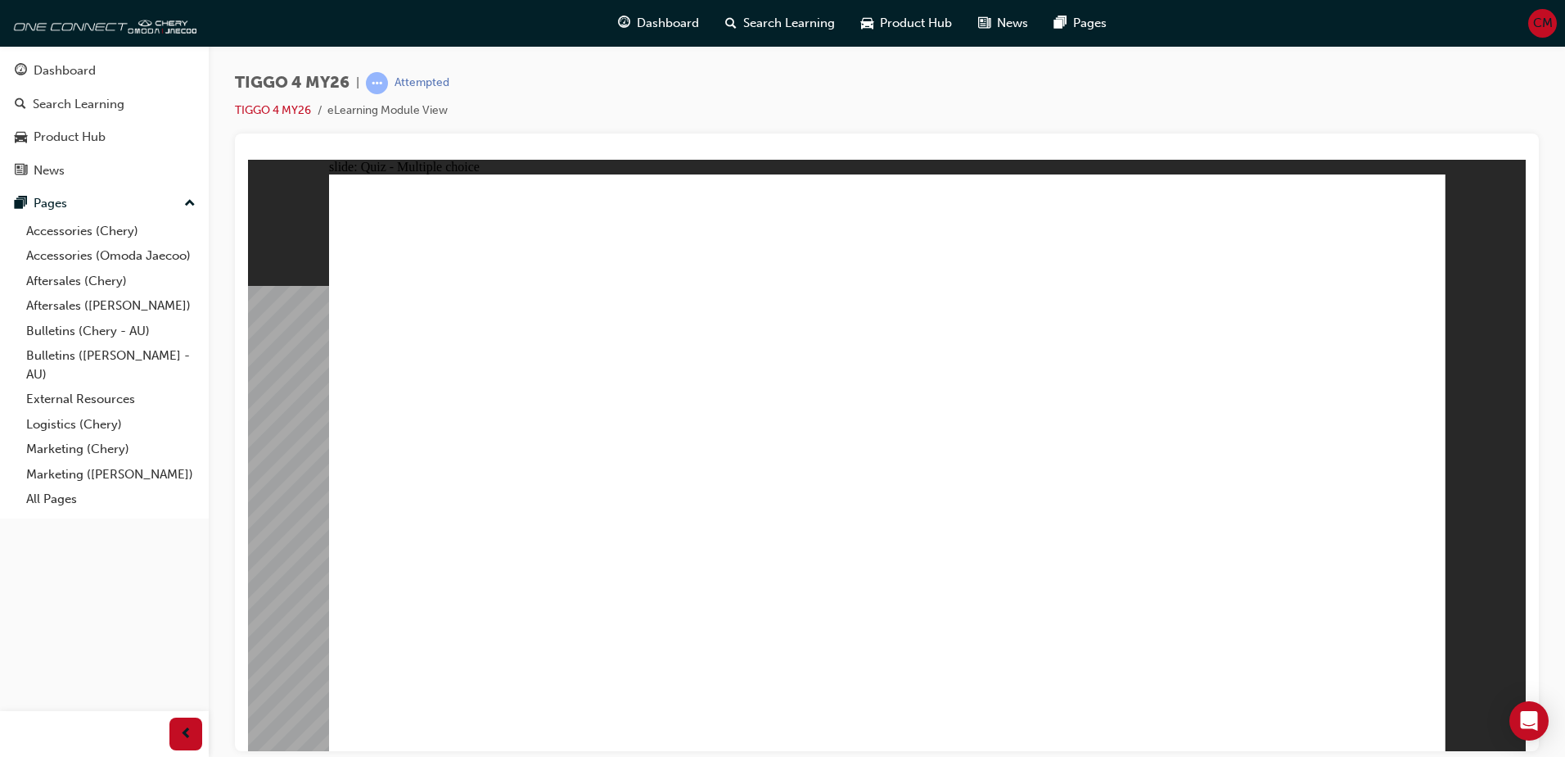
radio input "true"
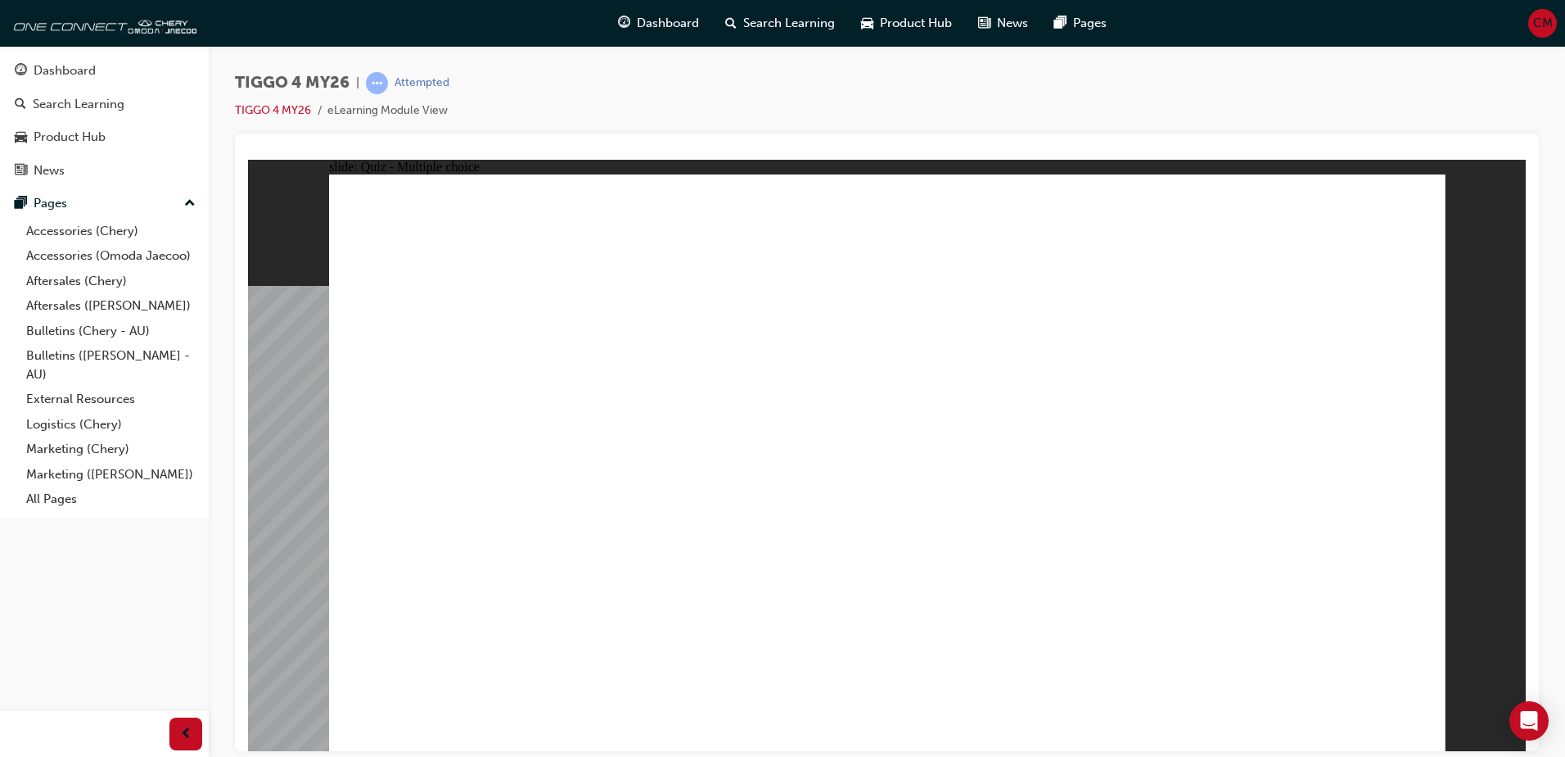
radio input "true"
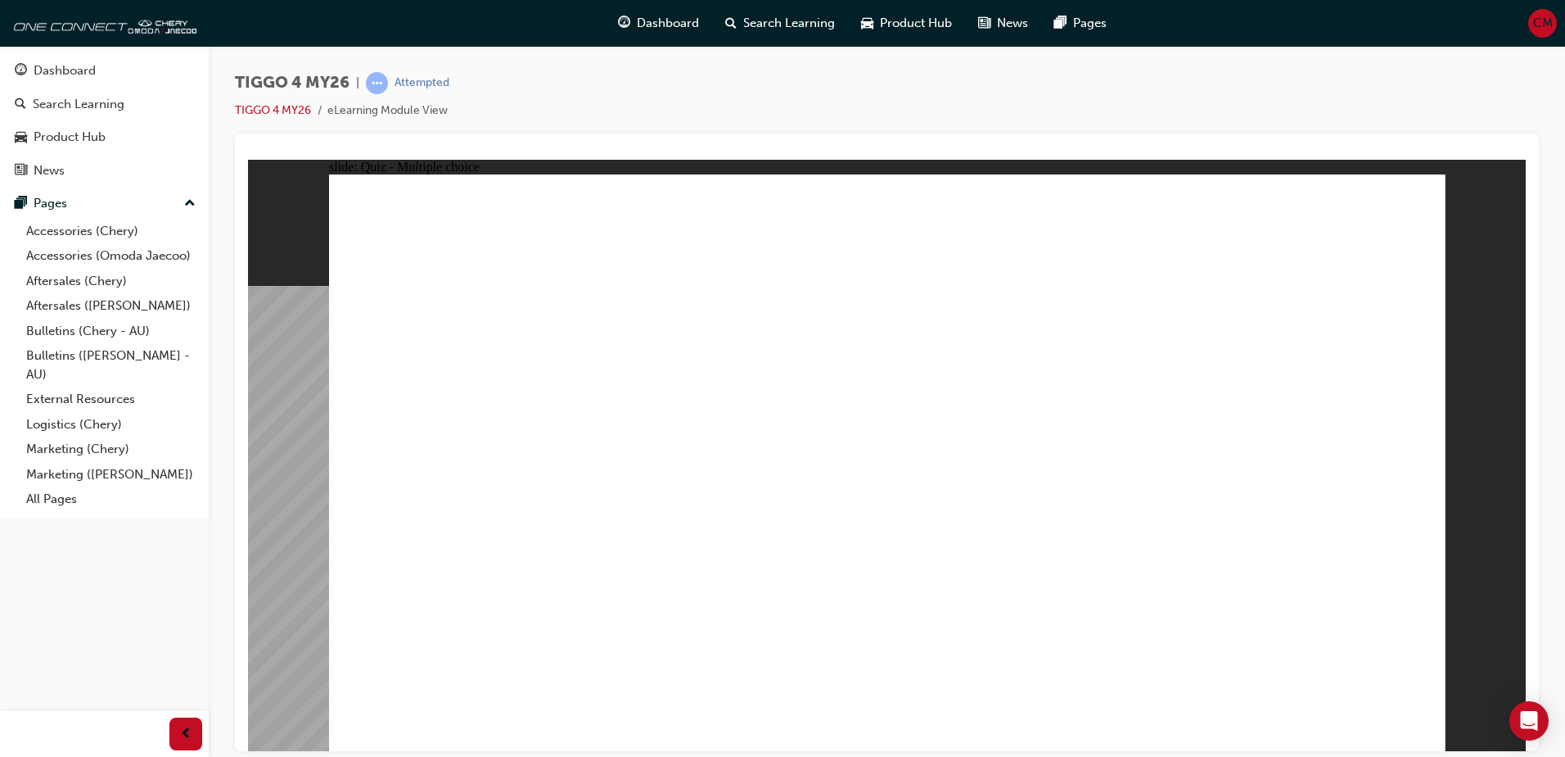
radio input "true"
